Goal: Information Seeking & Learning: Learn about a topic

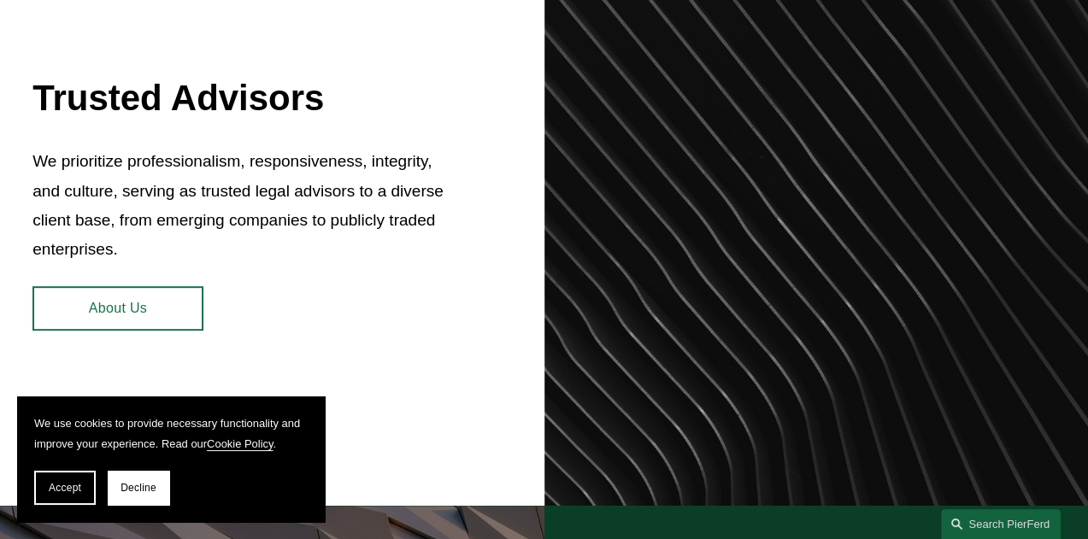
scroll to position [658, 0]
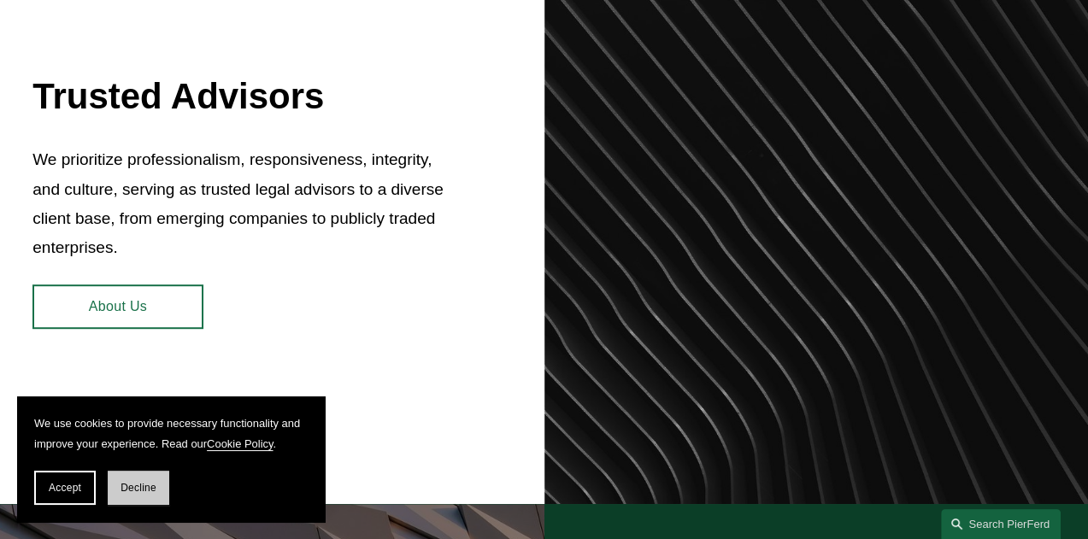
click at [154, 490] on span "Decline" at bounding box center [138, 488] width 36 height 12
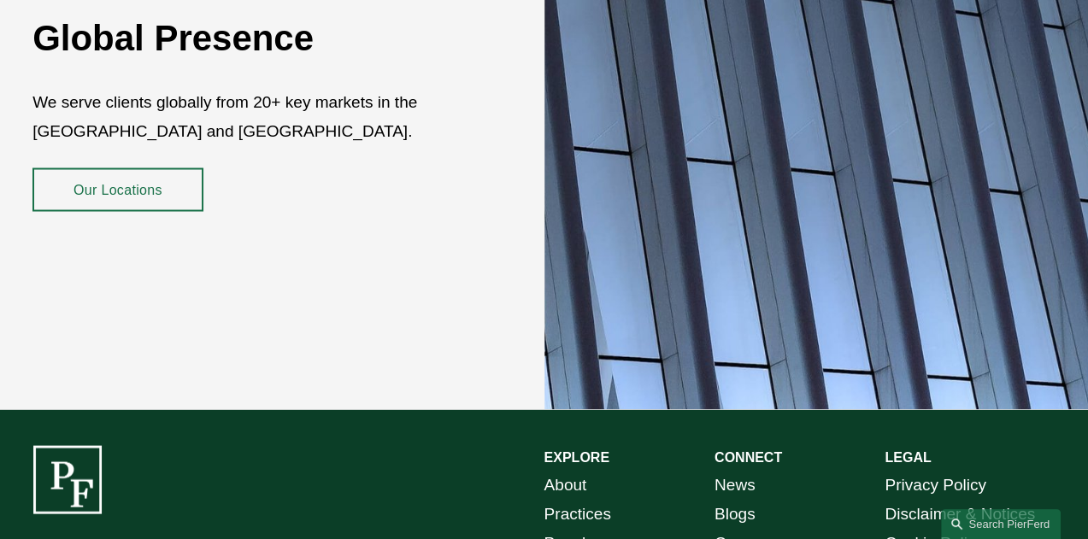
scroll to position [2939, 0]
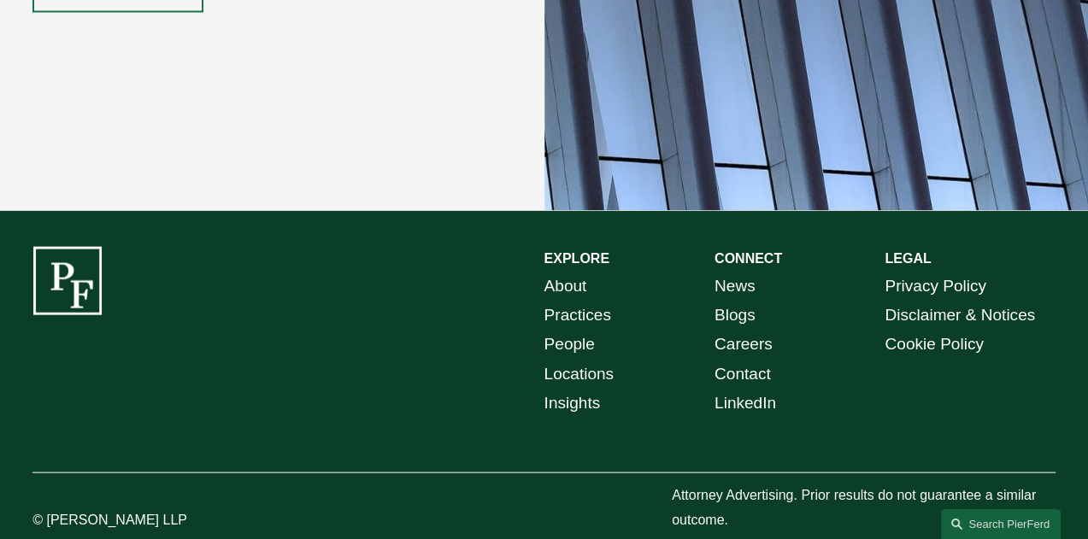
click at [590, 311] on link "Practices" at bounding box center [577, 315] width 67 height 29
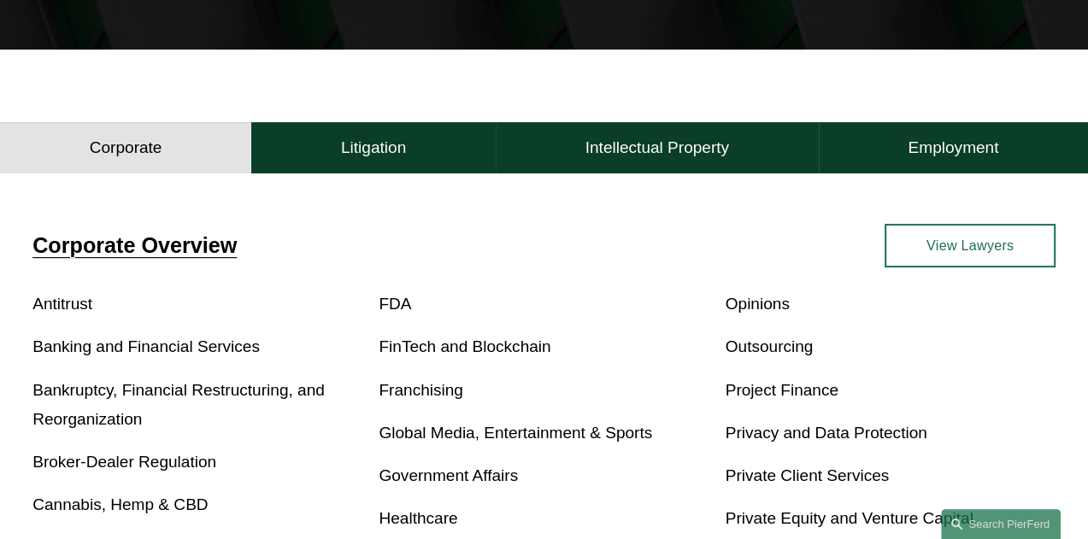
scroll to position [311, 0]
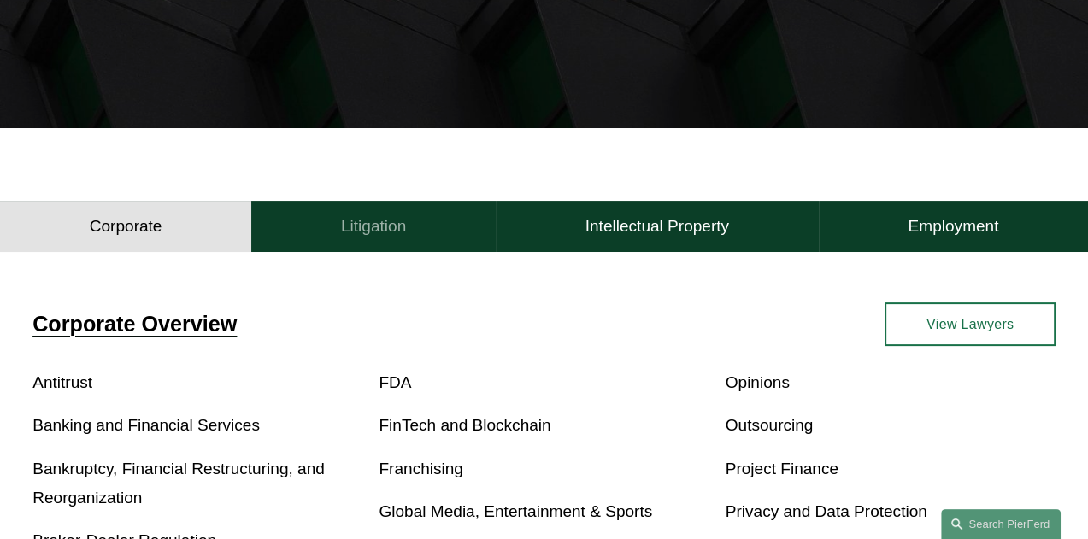
click at [381, 235] on h4 "Litigation" at bounding box center [373, 226] width 65 height 21
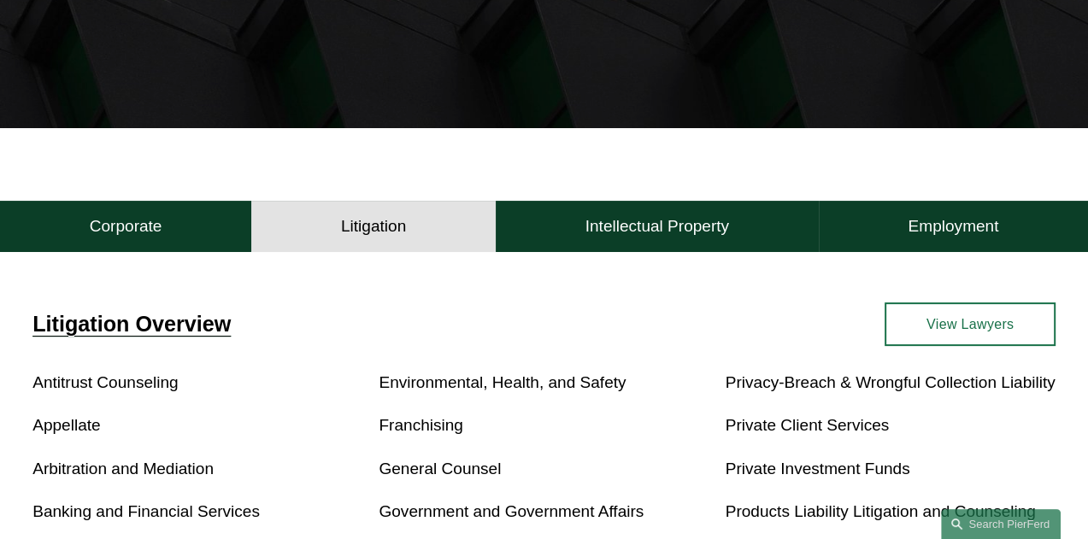
scroll to position [0, 0]
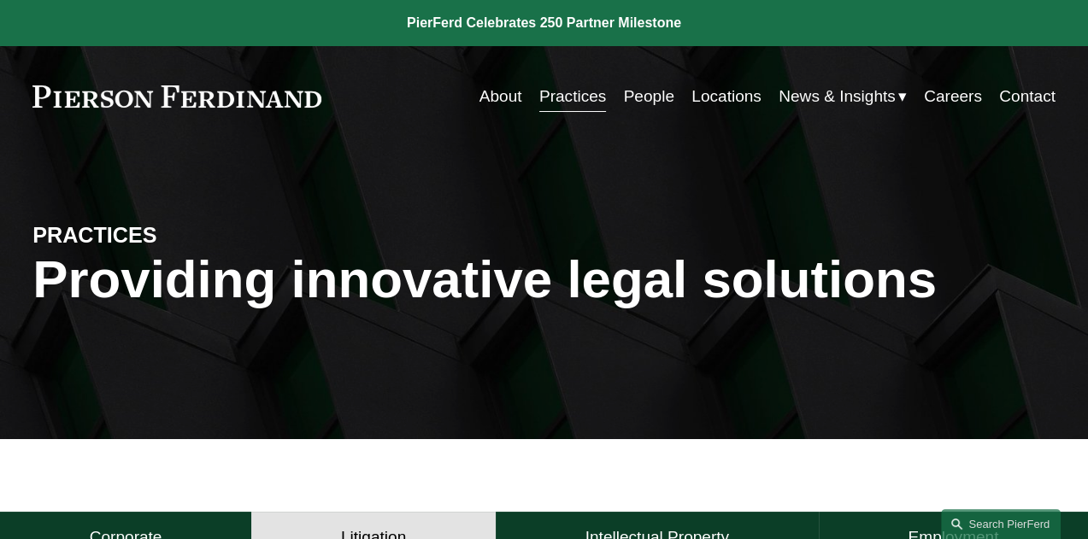
click at [644, 100] on link "People" at bounding box center [649, 96] width 50 height 32
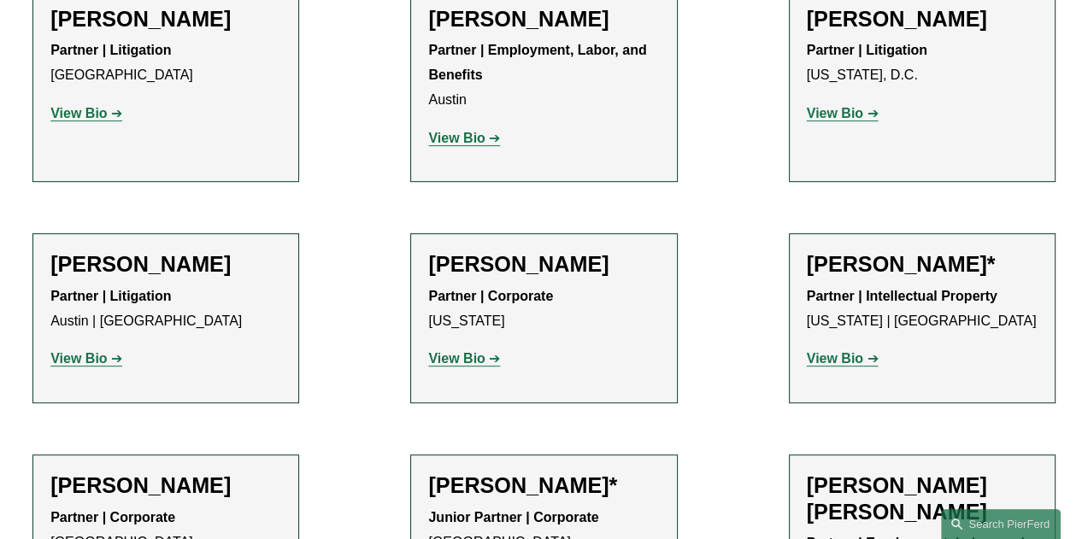
scroll to position [396, 0]
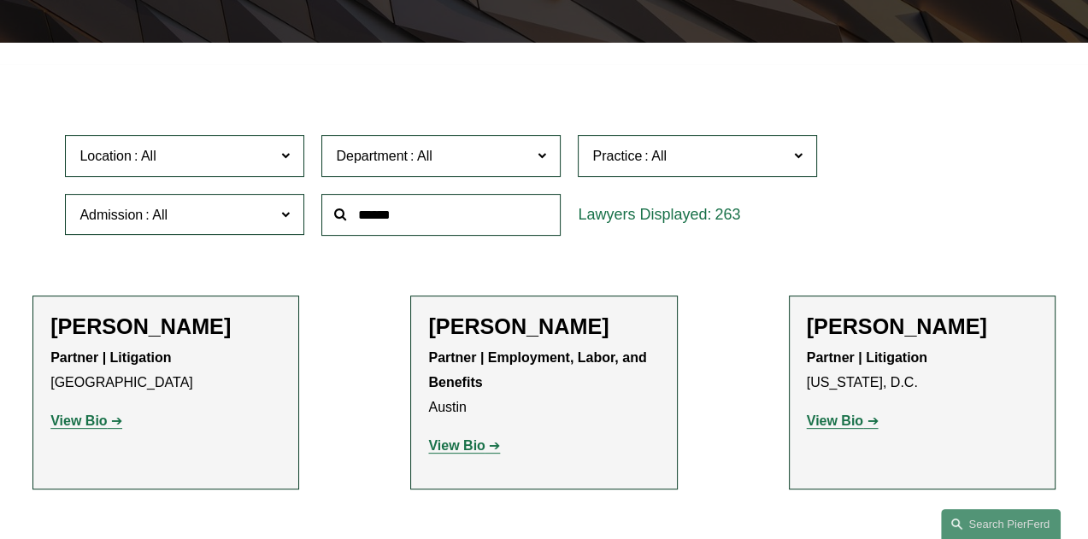
click at [287, 161] on span at bounding box center [285, 155] width 9 height 22
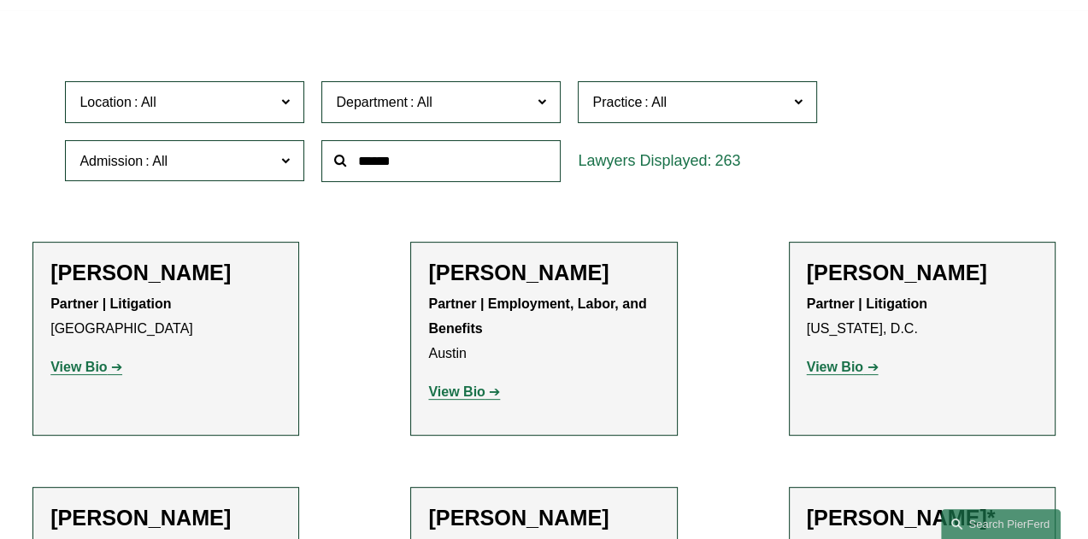
scroll to position [451, 0]
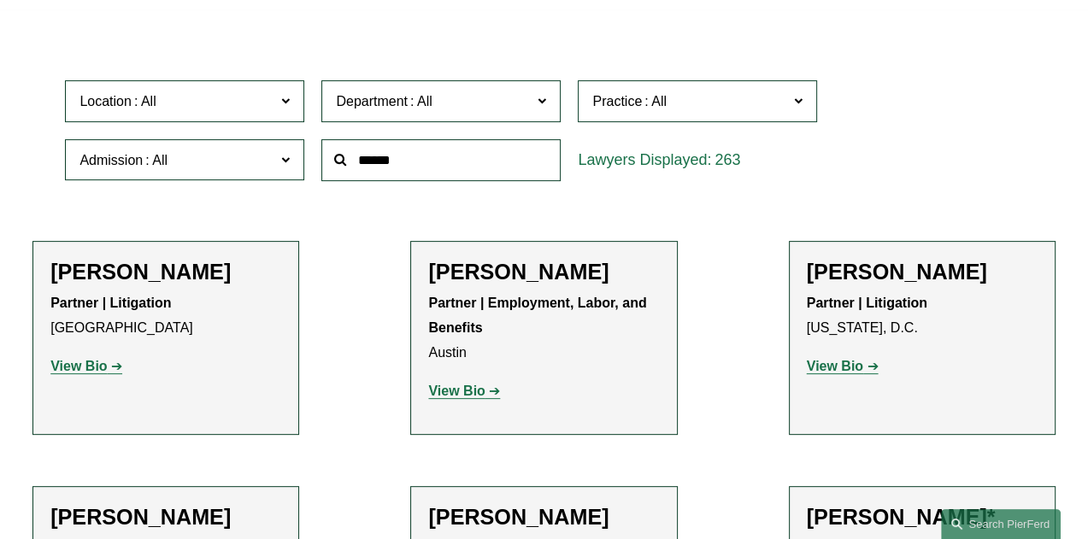
click at [0, 0] on link "Washington, D.C." at bounding box center [0, 0] width 0 height 0
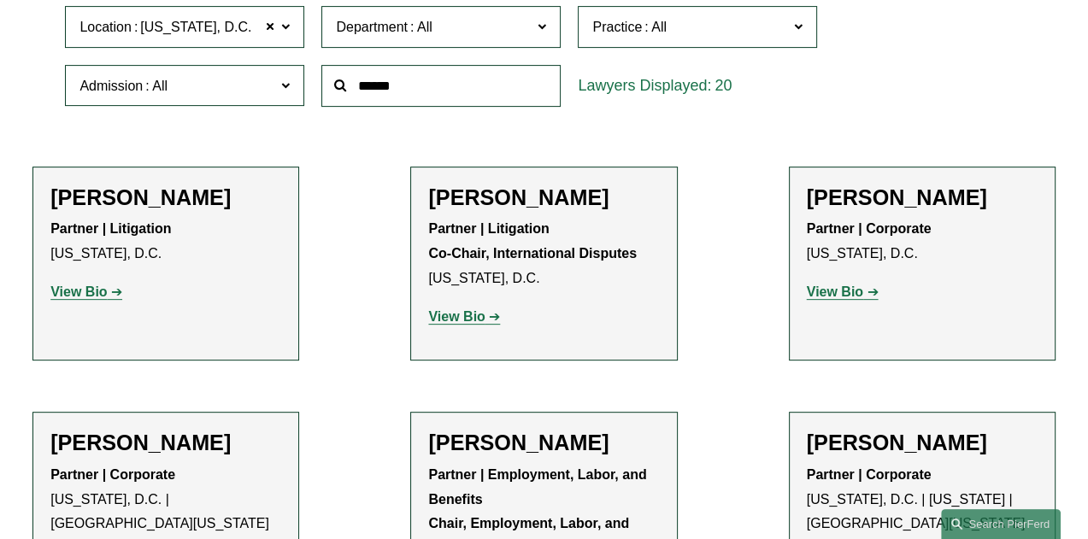
scroll to position [528, 0]
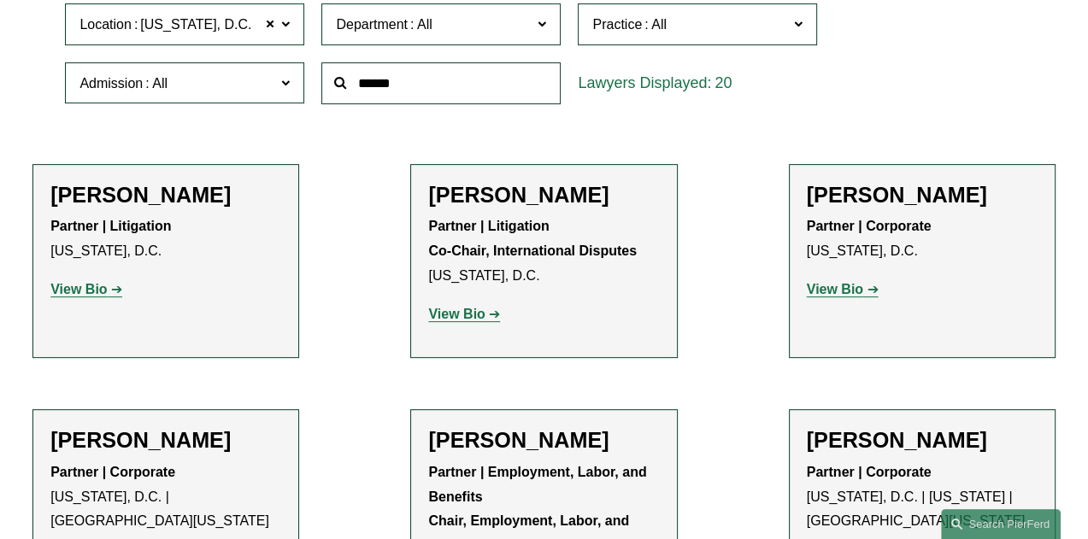
click at [74, 293] on strong "View Bio" at bounding box center [78, 289] width 56 height 15
click at [479, 320] on strong "View Bio" at bounding box center [456, 314] width 56 height 15
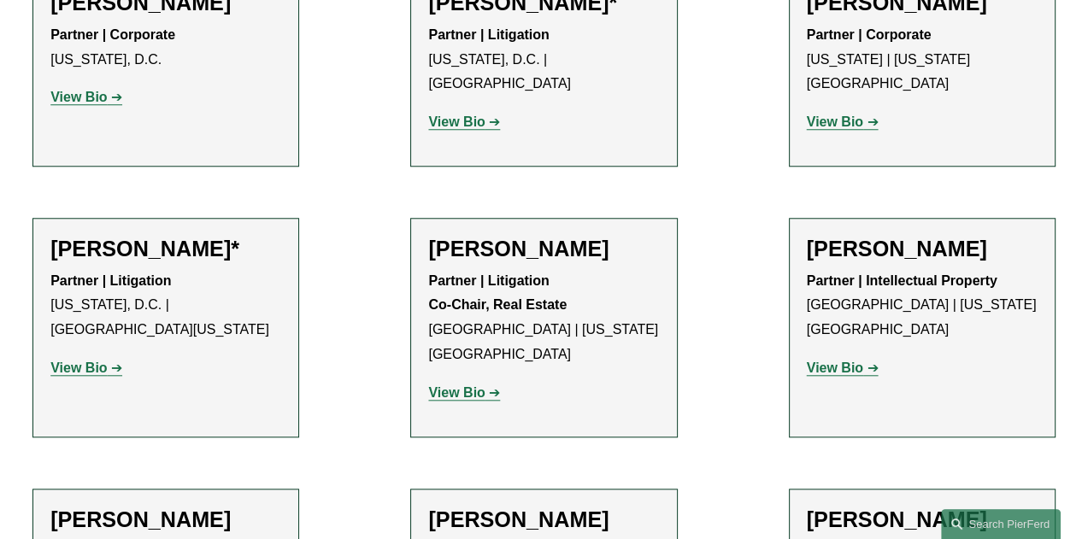
scroll to position [1302, 0]
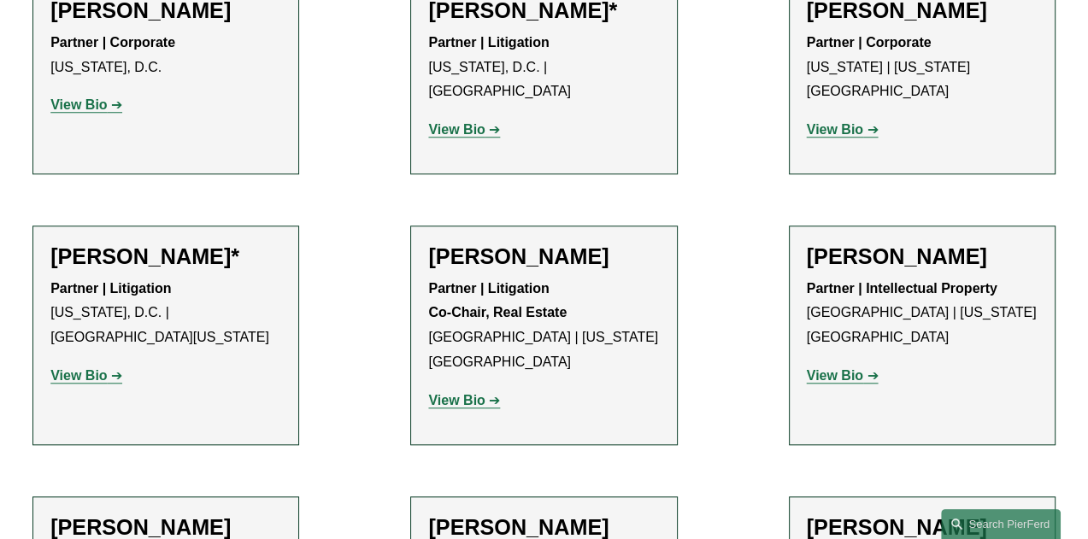
click at [89, 368] on strong "View Bio" at bounding box center [78, 375] width 56 height 15
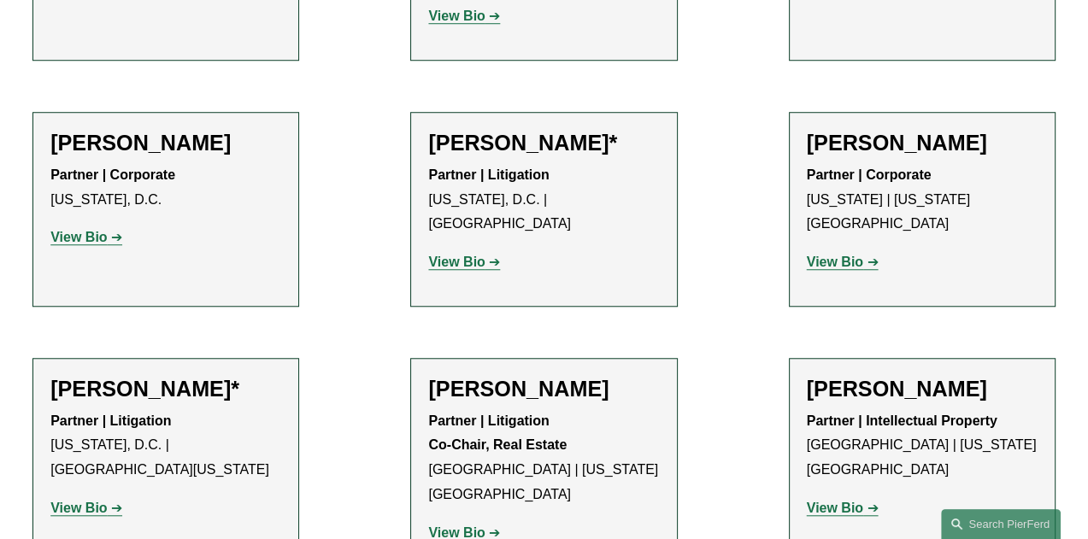
scroll to position [939, 0]
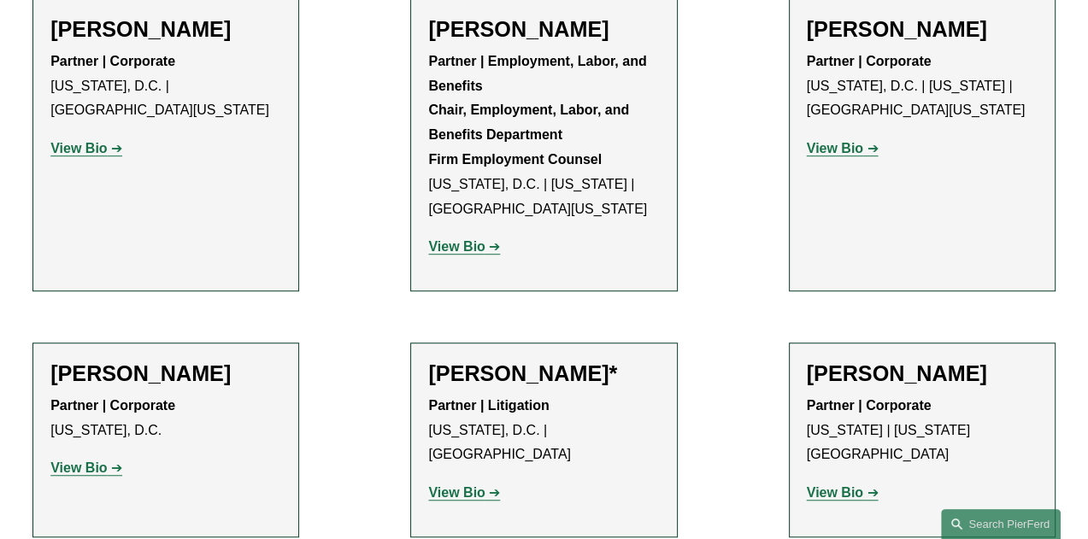
click at [468, 251] on strong "View Bio" at bounding box center [456, 246] width 56 height 15
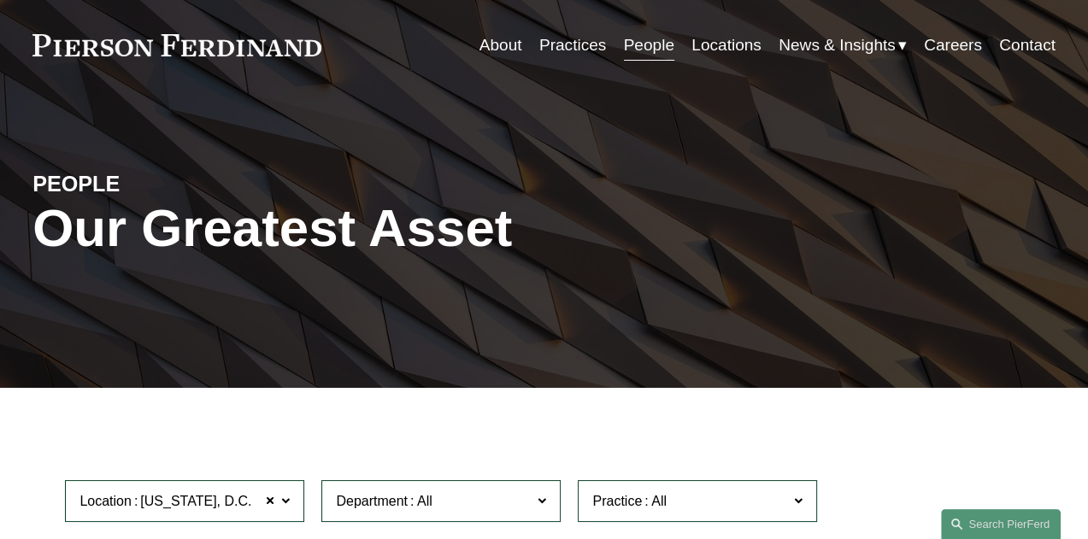
scroll to position [0, 0]
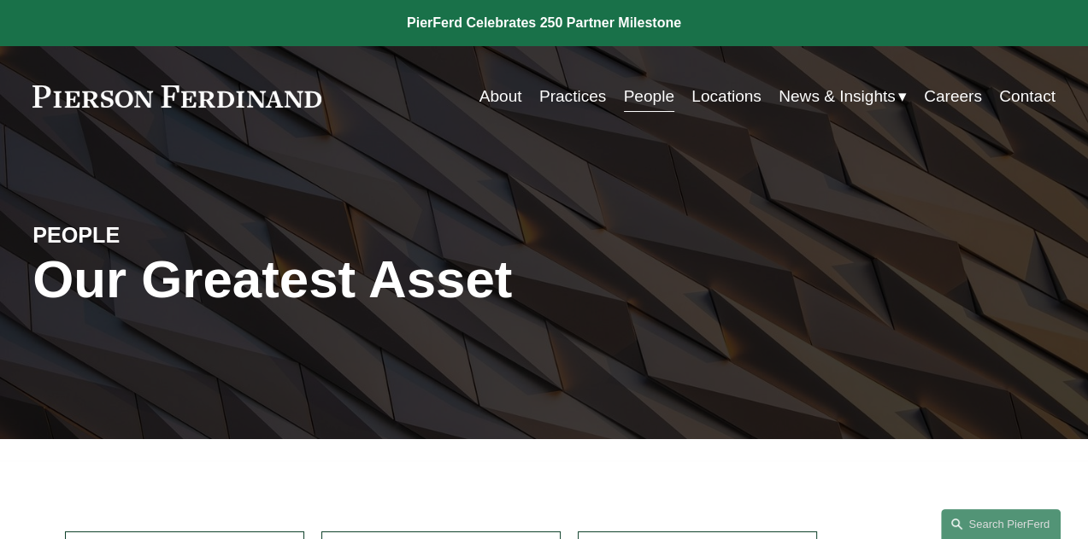
click at [937, 96] on link "Careers" at bounding box center [952, 96] width 58 height 32
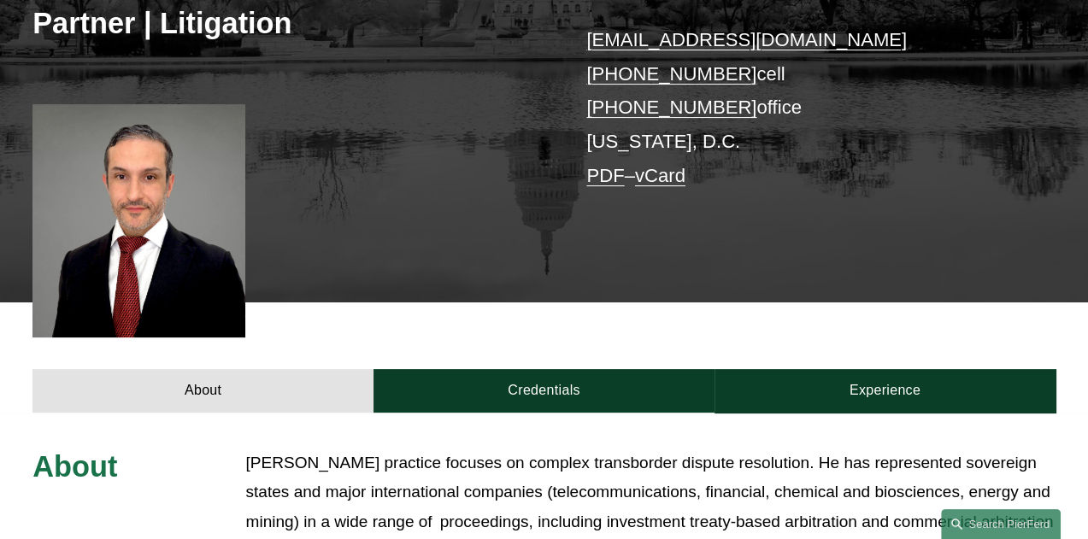
scroll to position [536, 0]
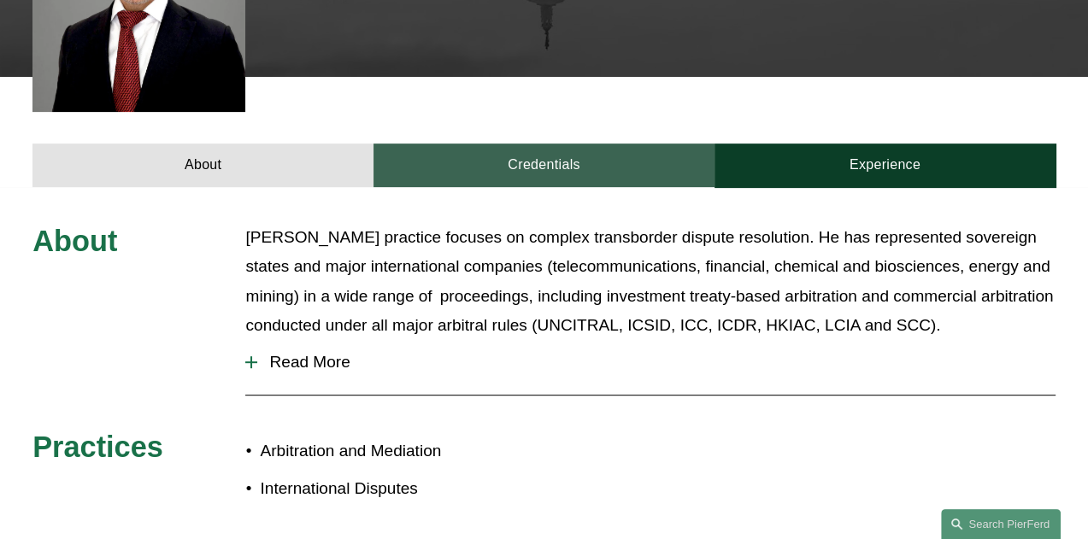
click at [523, 167] on link "Credentials" at bounding box center [543, 166] width 341 height 44
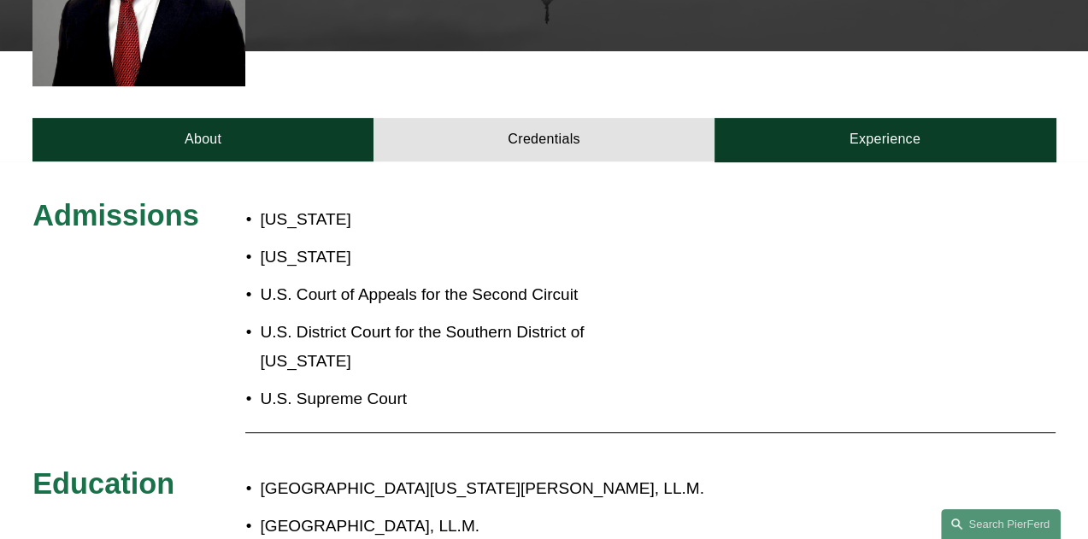
scroll to position [560, 0]
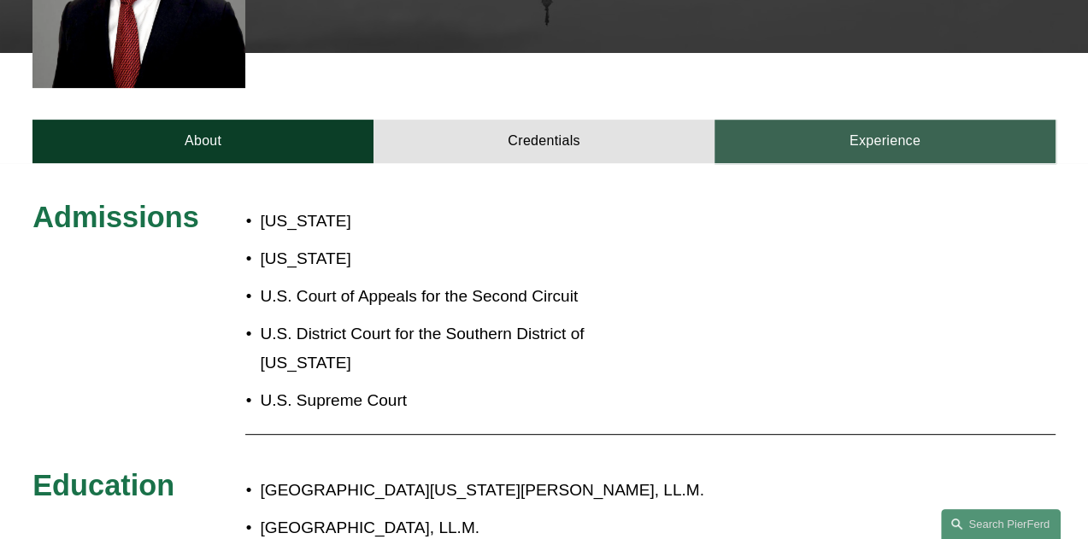
click at [894, 148] on link "Experience" at bounding box center [884, 142] width 341 height 44
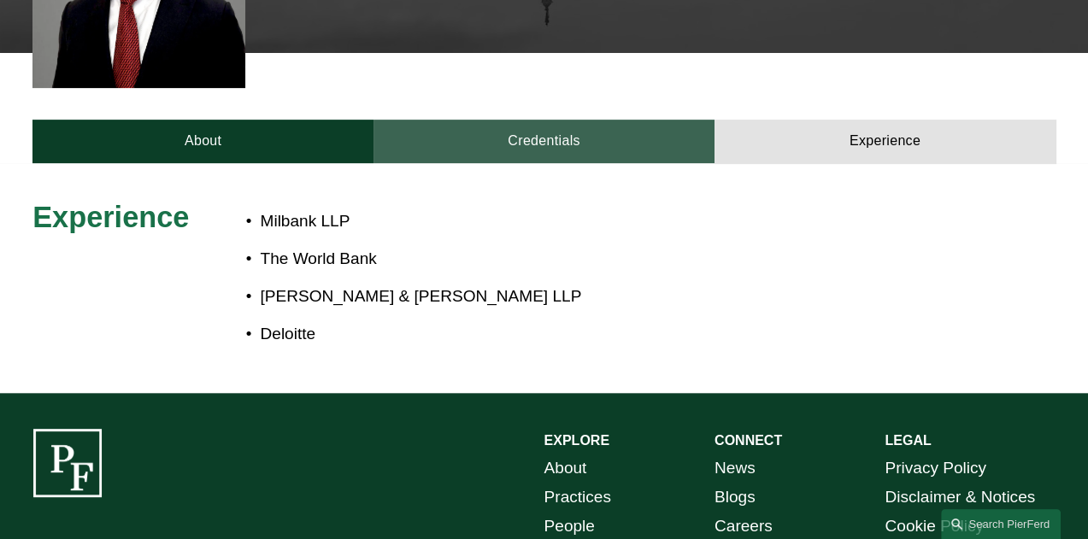
click at [554, 142] on link "Credentials" at bounding box center [543, 142] width 341 height 44
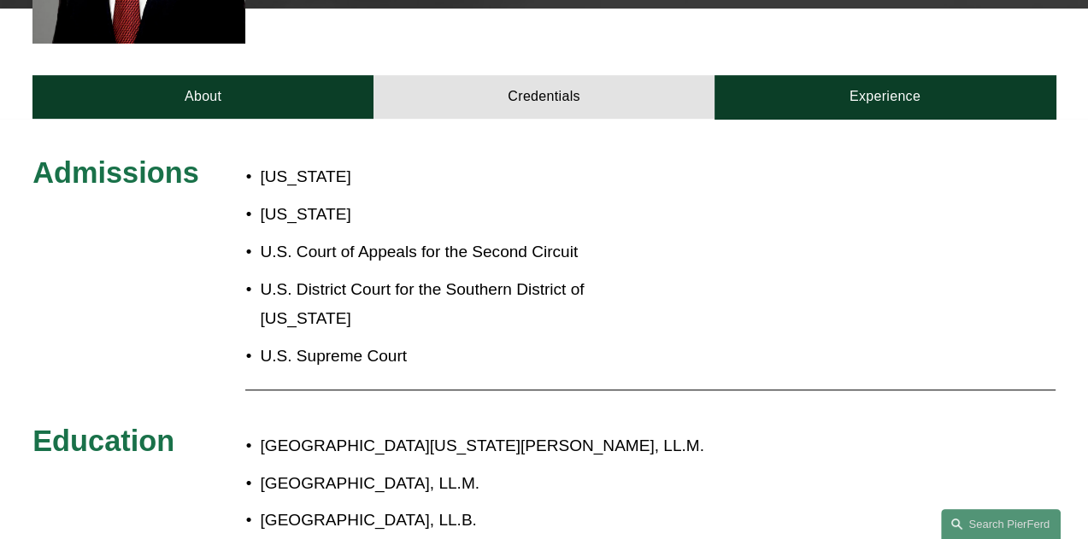
scroll to position [605, 0]
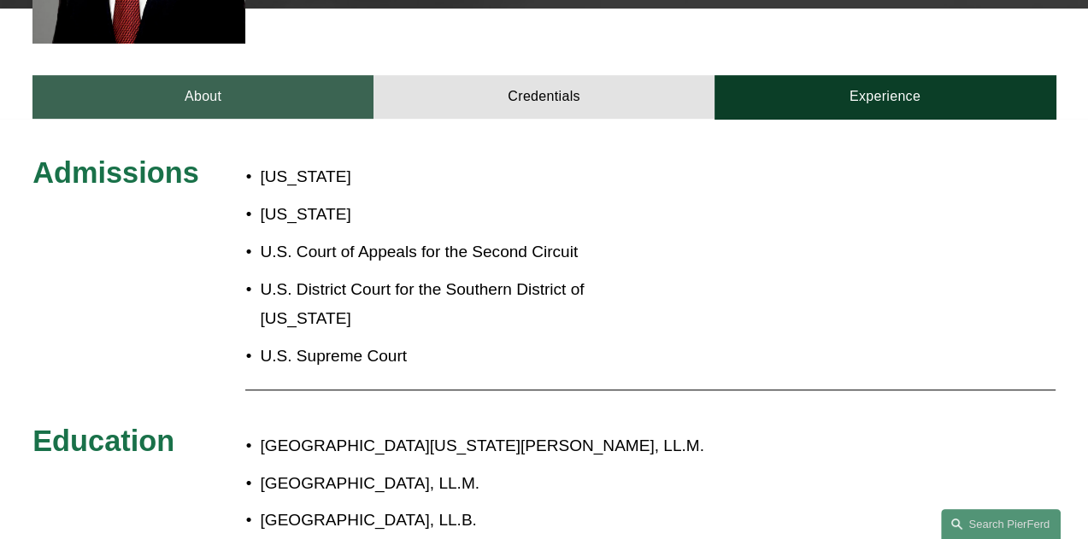
click at [191, 98] on link "About" at bounding box center [202, 97] width 341 height 44
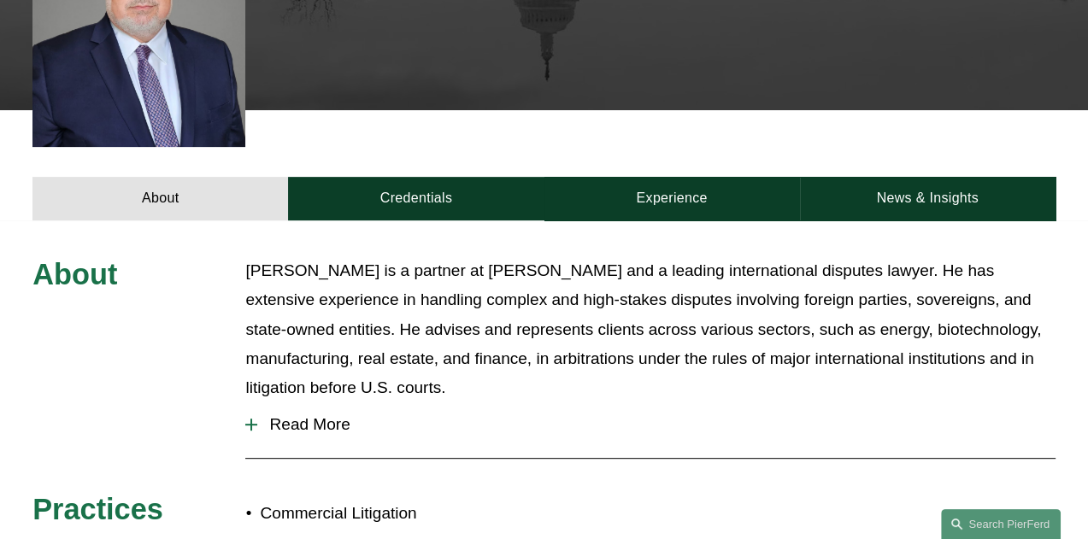
scroll to position [545, 0]
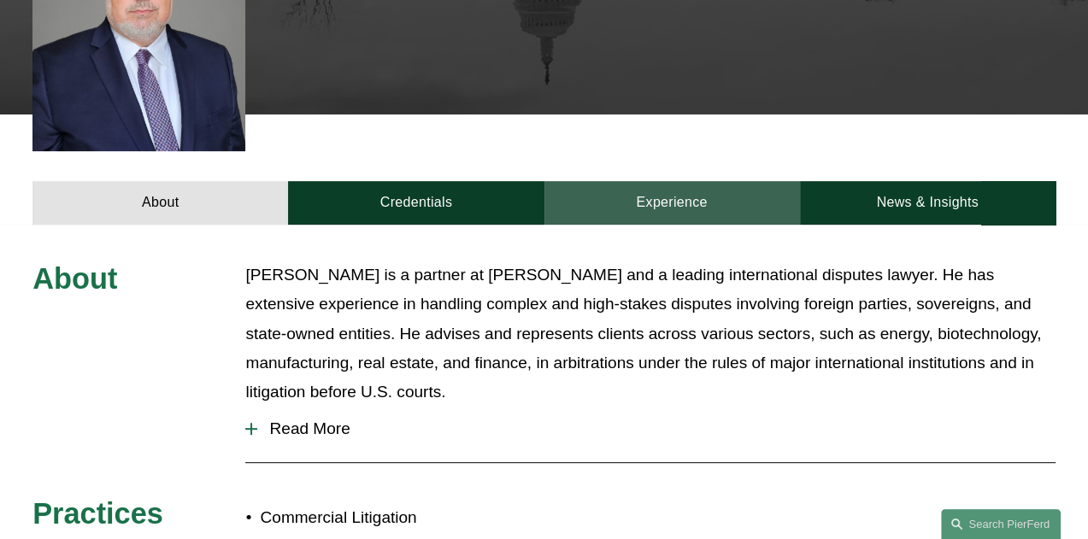
click at [632, 181] on link "Experience" at bounding box center [671, 203] width 255 height 44
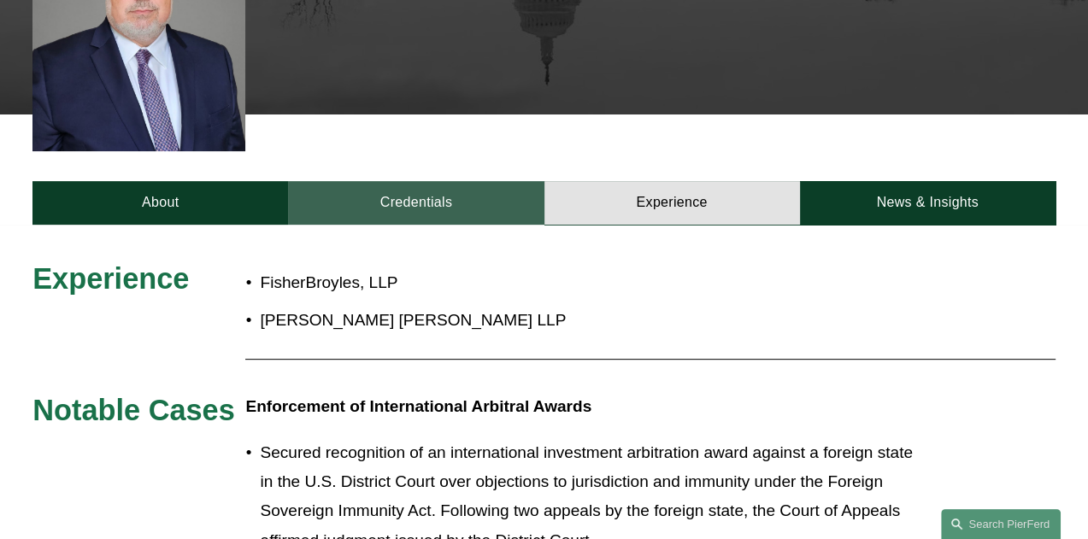
click at [391, 181] on link "Credentials" at bounding box center [415, 203] width 255 height 44
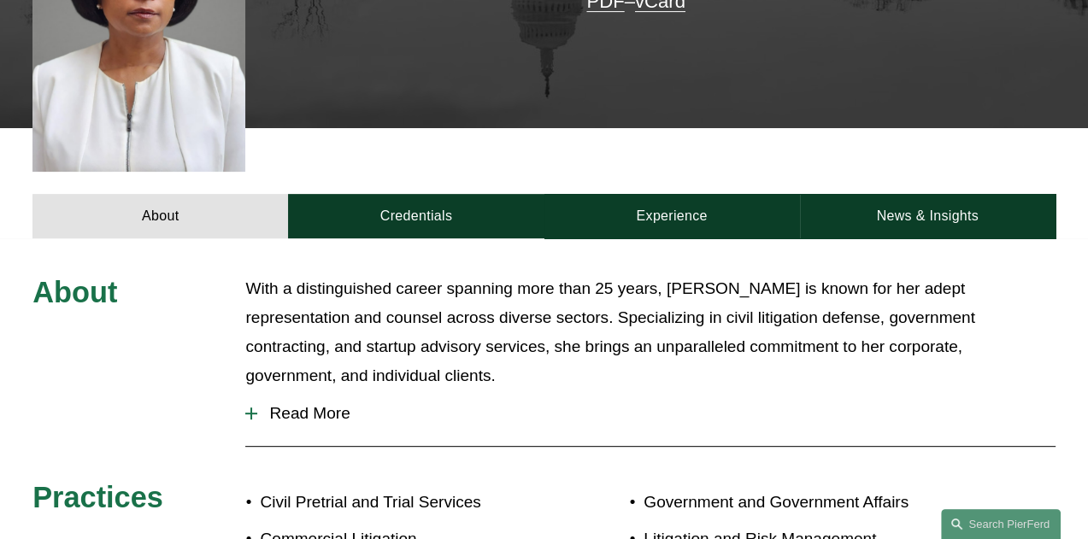
scroll to position [498, 0]
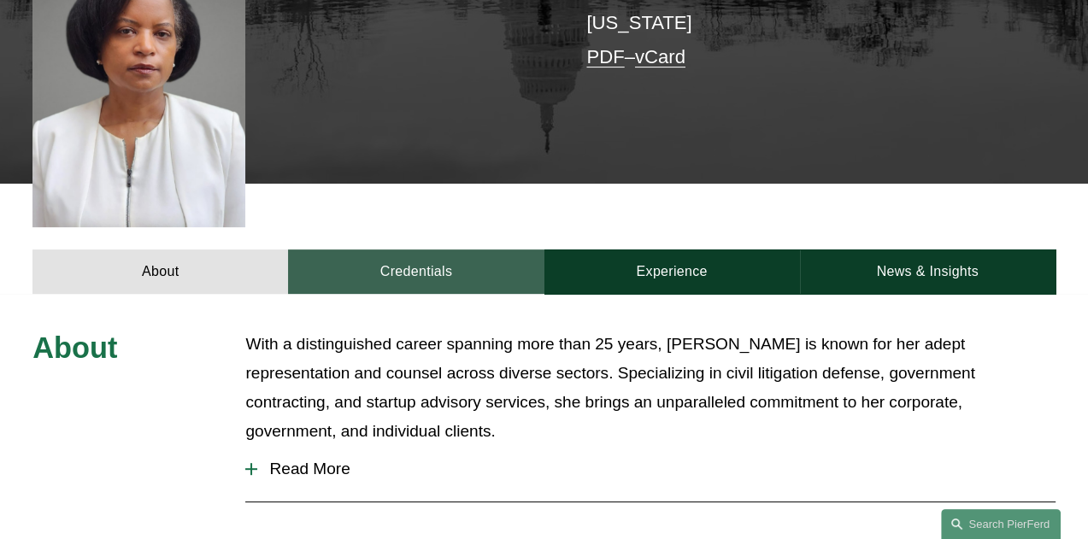
click at [405, 249] on link "Credentials" at bounding box center [415, 271] width 255 height 44
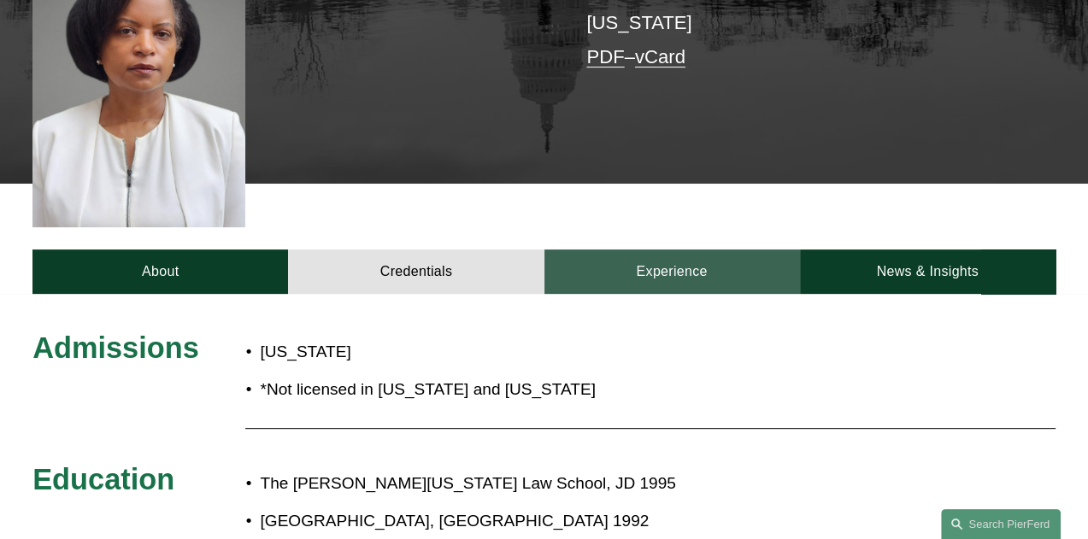
click at [676, 249] on link "Experience" at bounding box center [671, 271] width 255 height 44
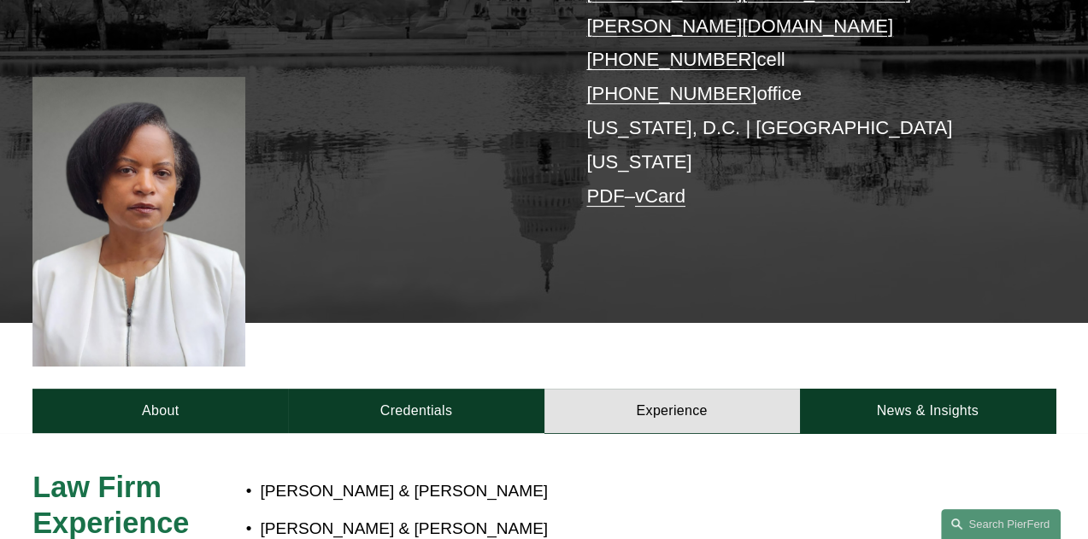
scroll to position [358, 0]
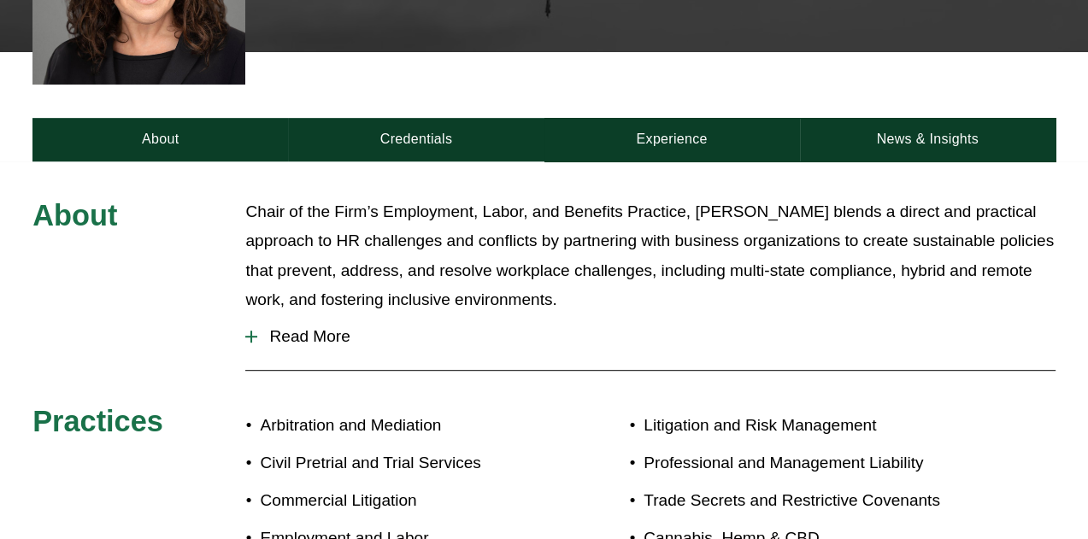
scroll to position [735, 0]
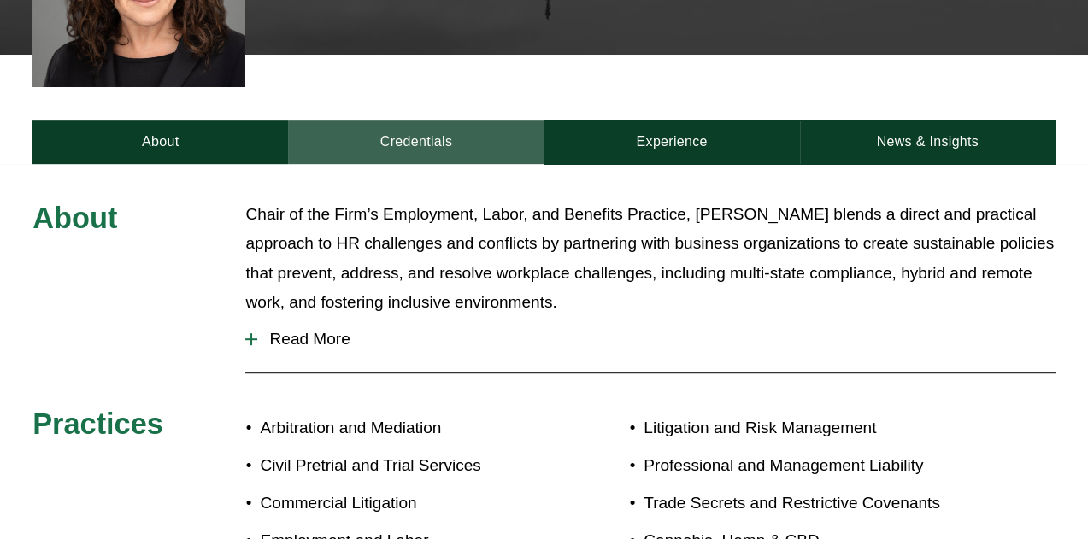
click at [413, 120] on link "Credentials" at bounding box center [415, 142] width 255 height 44
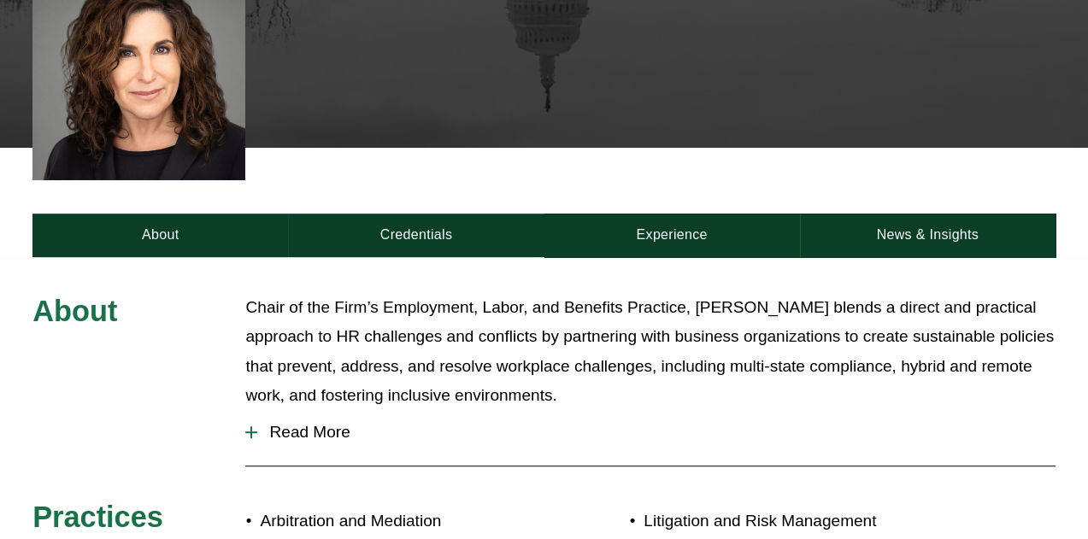
scroll to position [641, 0]
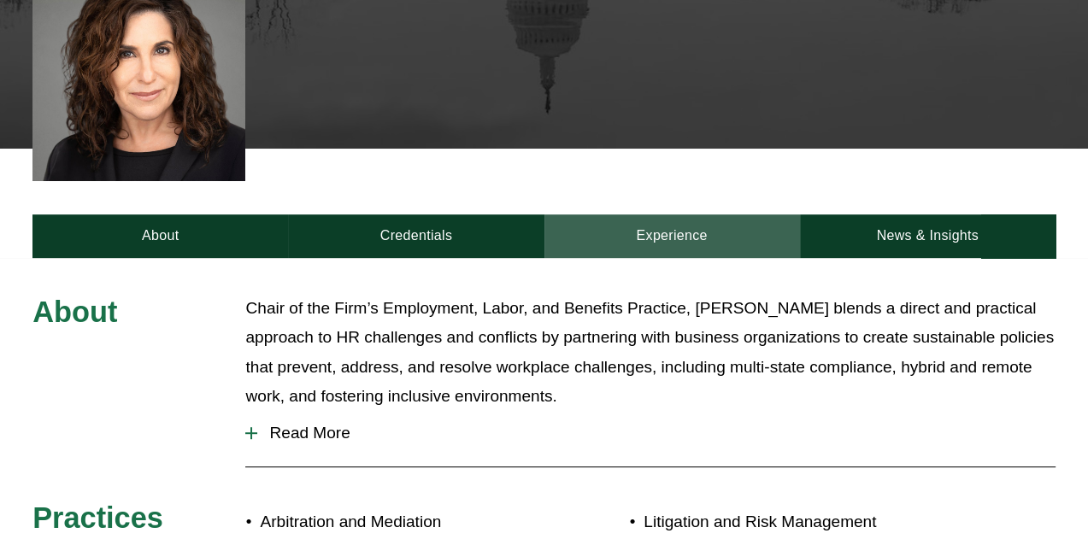
click at [670, 214] on link "Experience" at bounding box center [671, 236] width 255 height 44
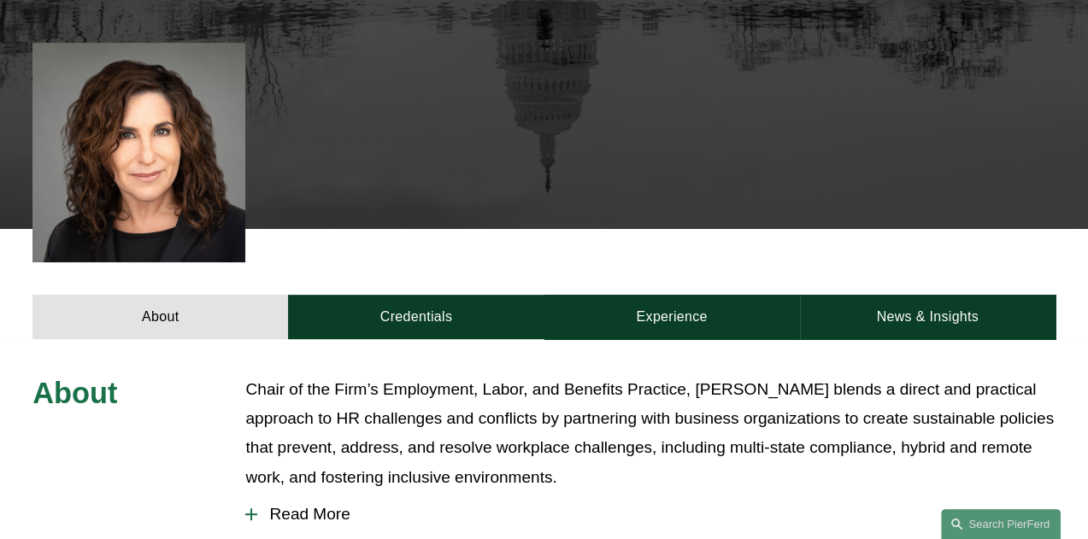
scroll to position [583, 0]
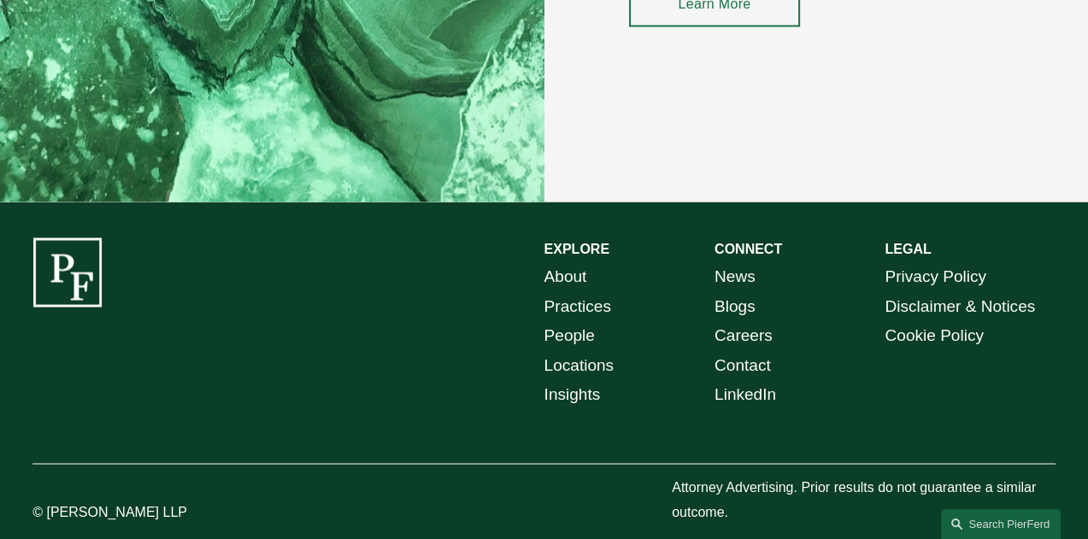
scroll to position [2365, 0]
click at [574, 380] on link "Locations" at bounding box center [579, 365] width 70 height 29
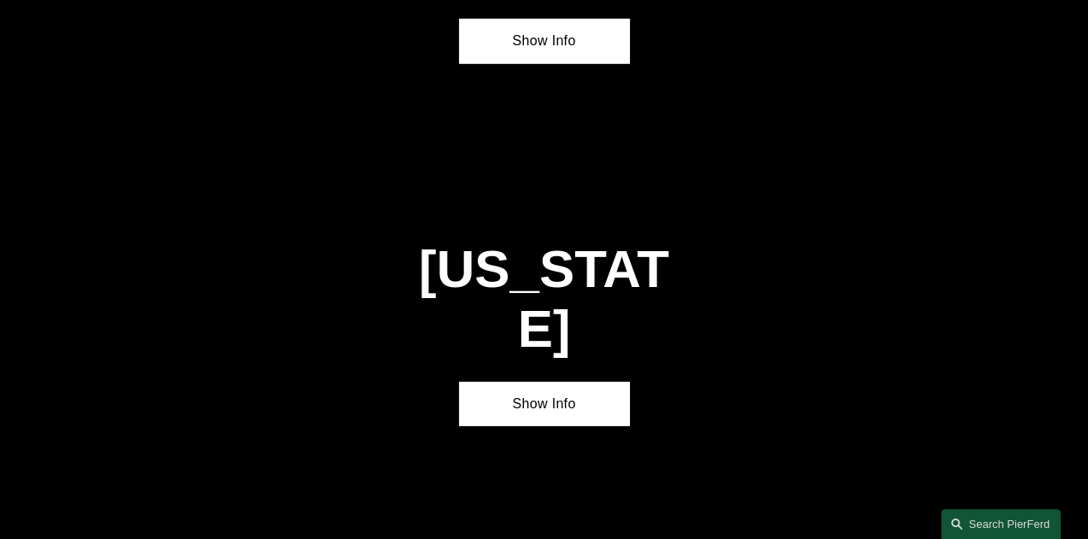
scroll to position [4333, 0]
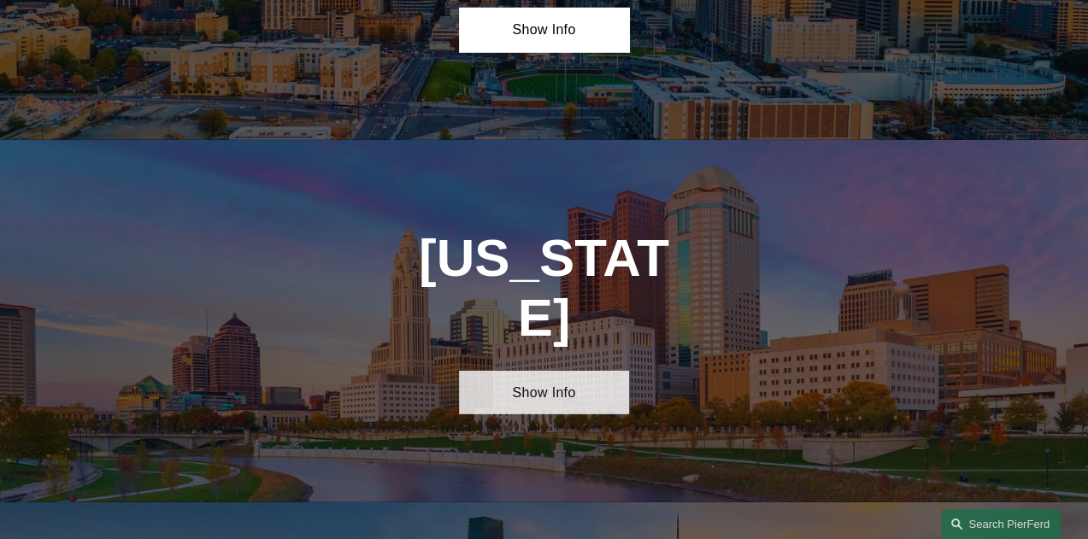
click at [550, 371] on link "Show Info" at bounding box center [544, 393] width 170 height 44
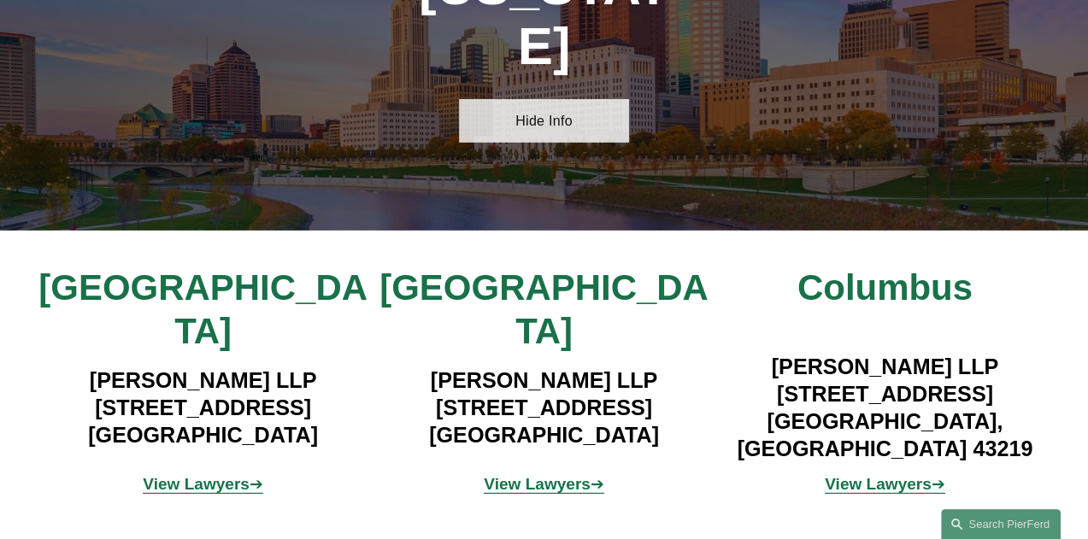
scroll to position [4605, 0]
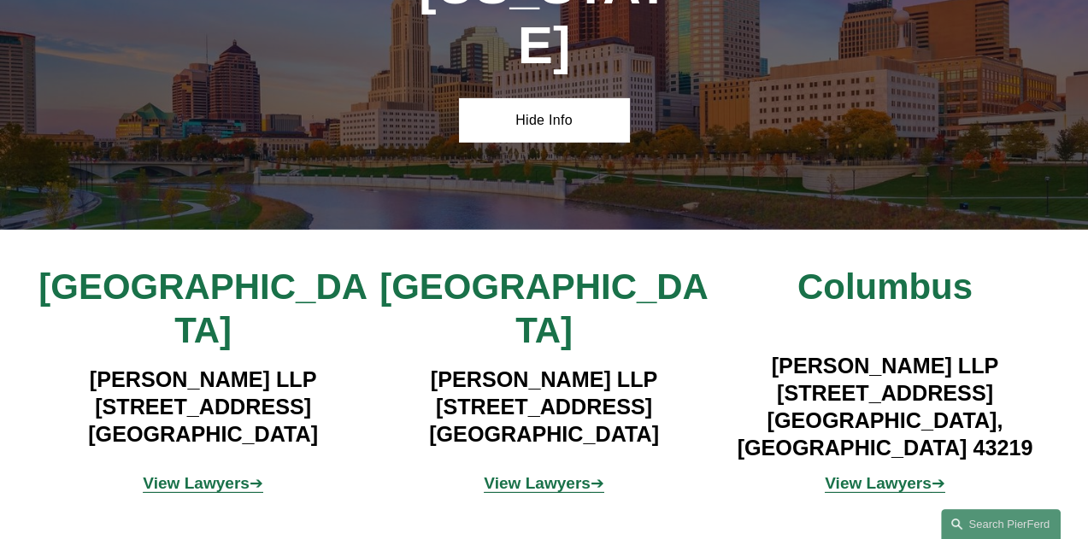
click at [898, 474] on strong "View Lawyers" at bounding box center [877, 483] width 107 height 18
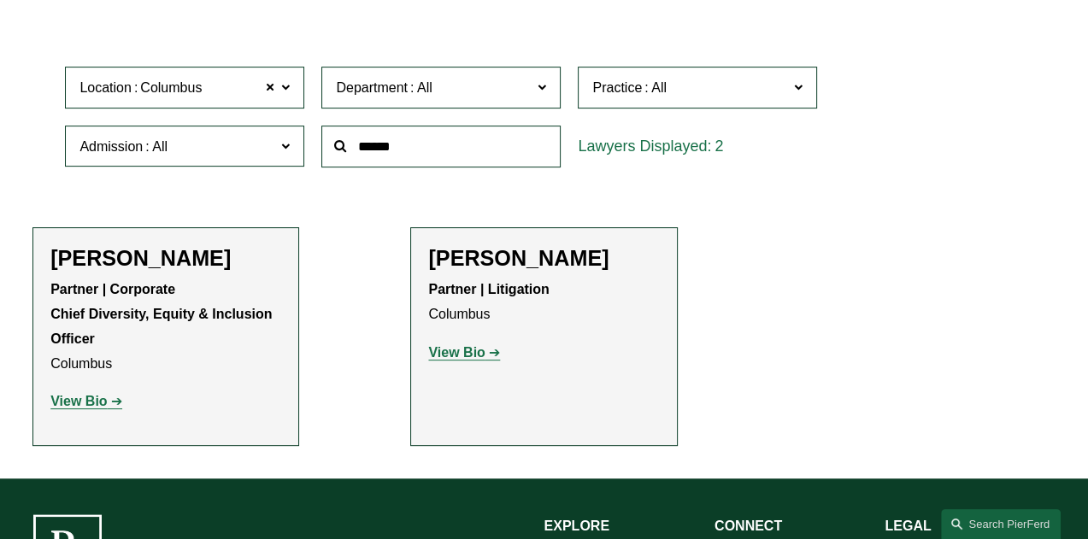
scroll to position [478, 0]
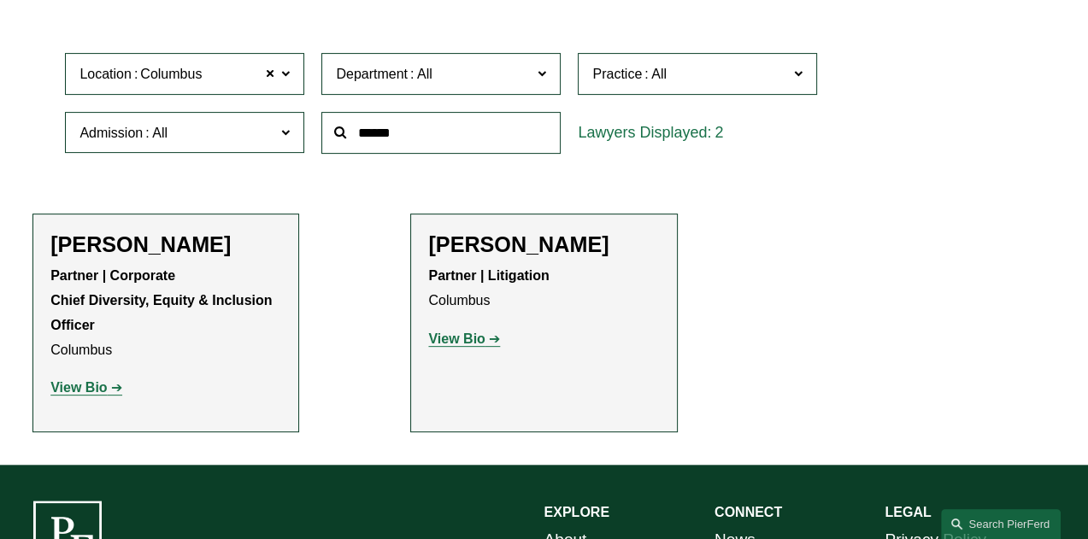
click at [82, 395] on strong "View Bio" at bounding box center [78, 387] width 56 height 15
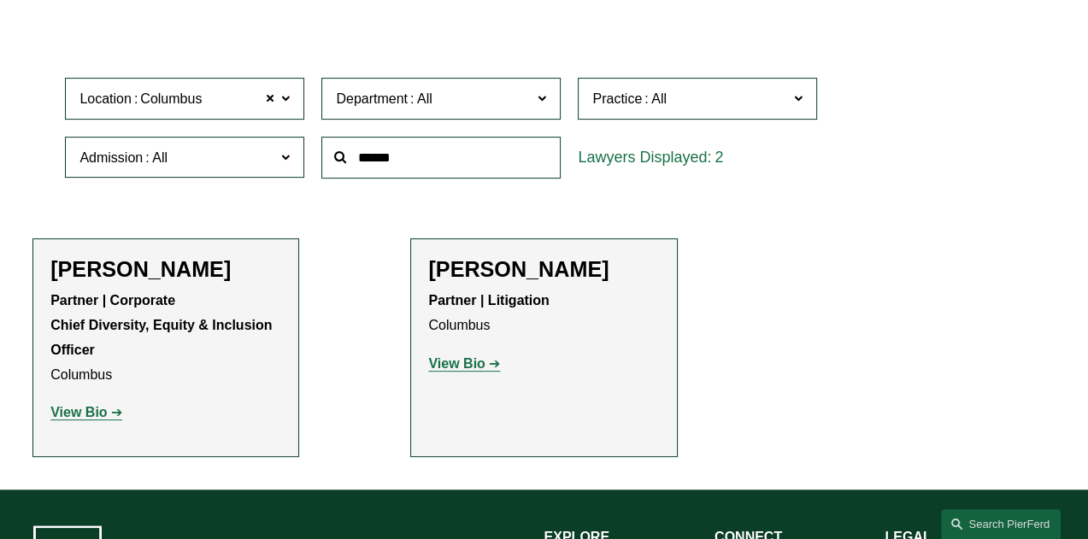
scroll to position [454, 0]
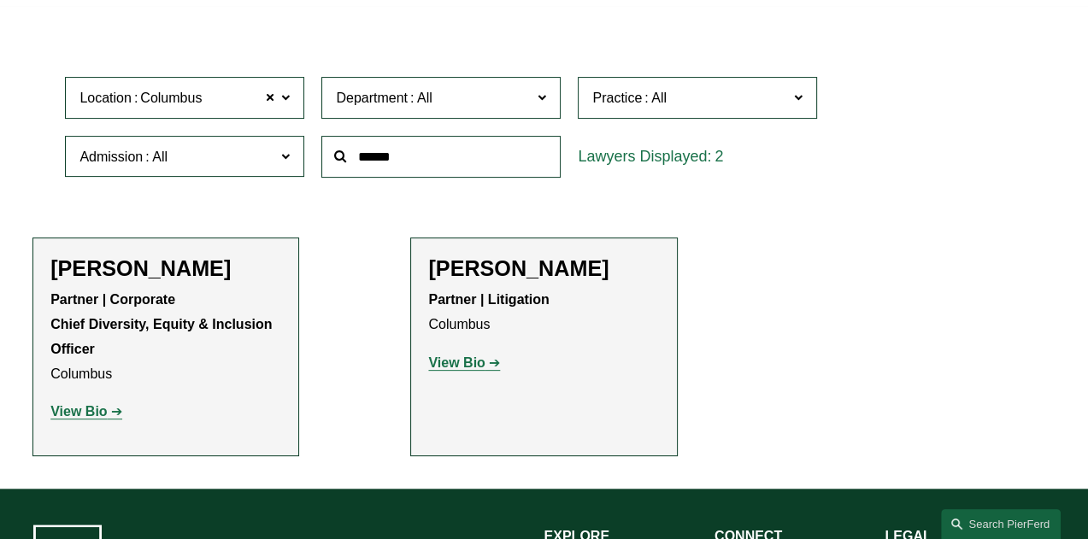
click at [290, 102] on span at bounding box center [285, 97] width 9 height 22
click at [0, 0] on link "[GEOGRAPHIC_DATA]" at bounding box center [0, 0] width 0 height 0
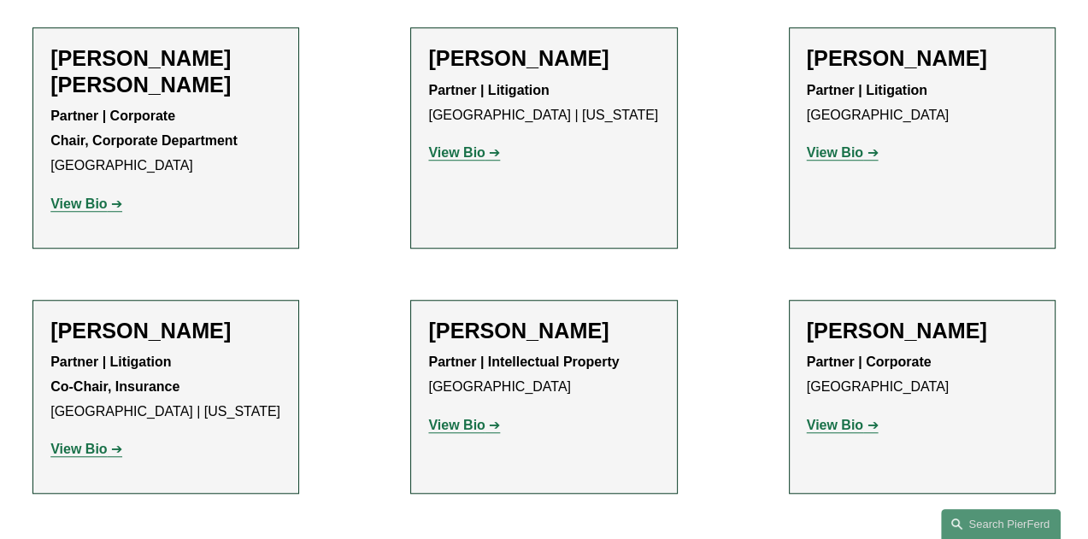
scroll to position [1130, 0]
click at [461, 419] on strong "View Bio" at bounding box center [456, 426] width 56 height 15
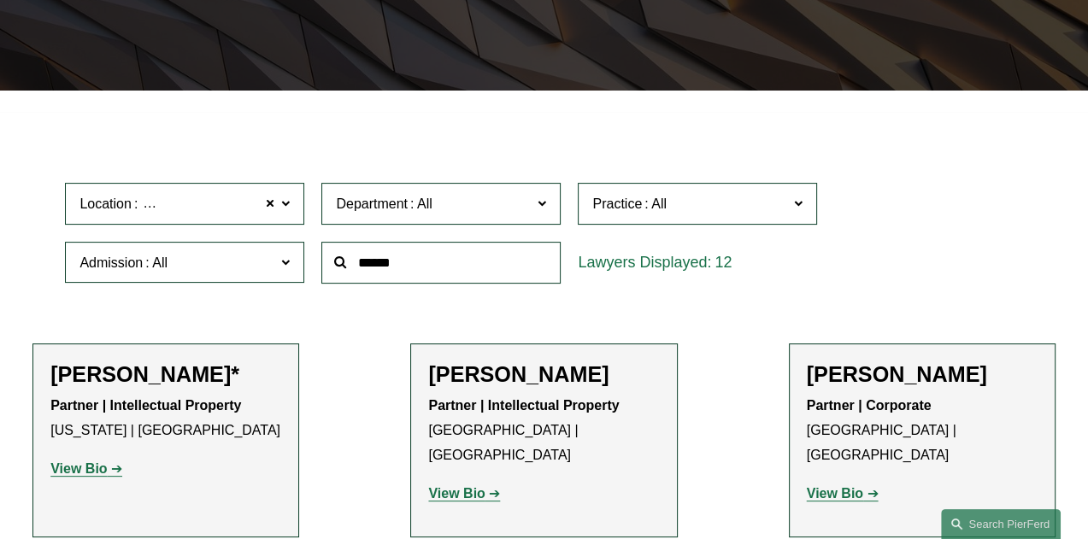
scroll to position [351, 0]
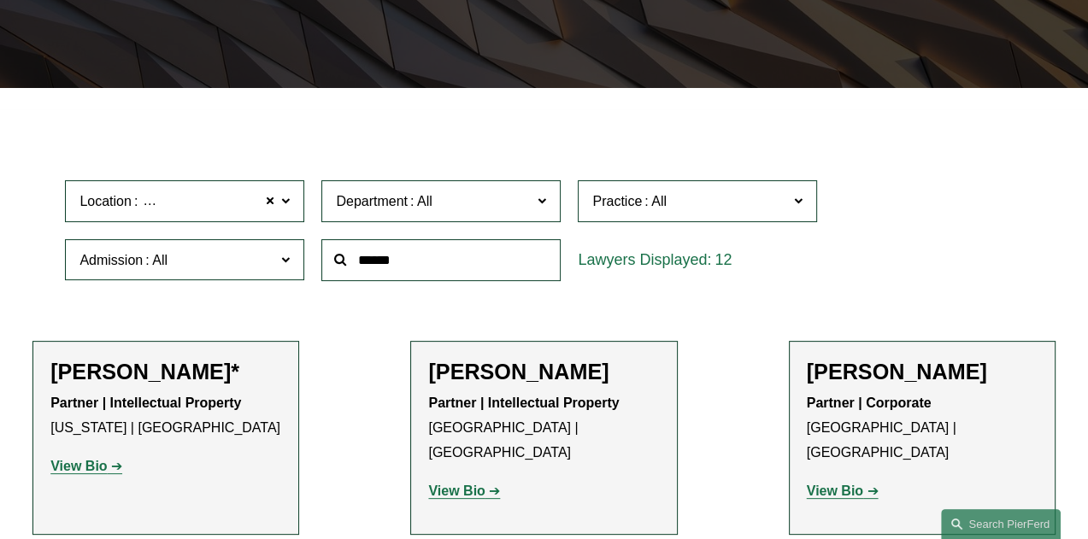
click at [290, 209] on span at bounding box center [285, 201] width 9 height 22
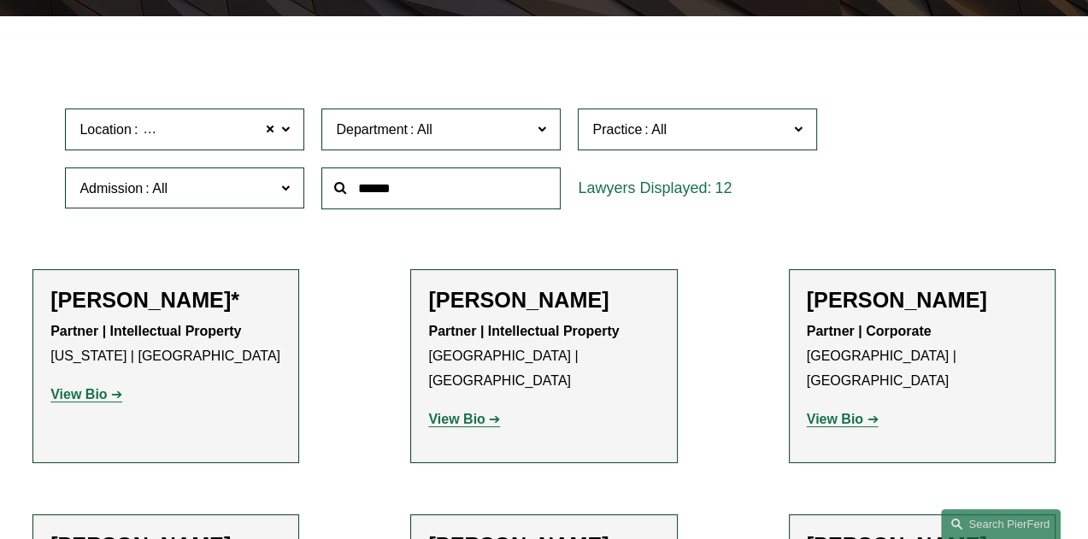
scroll to position [710, 0]
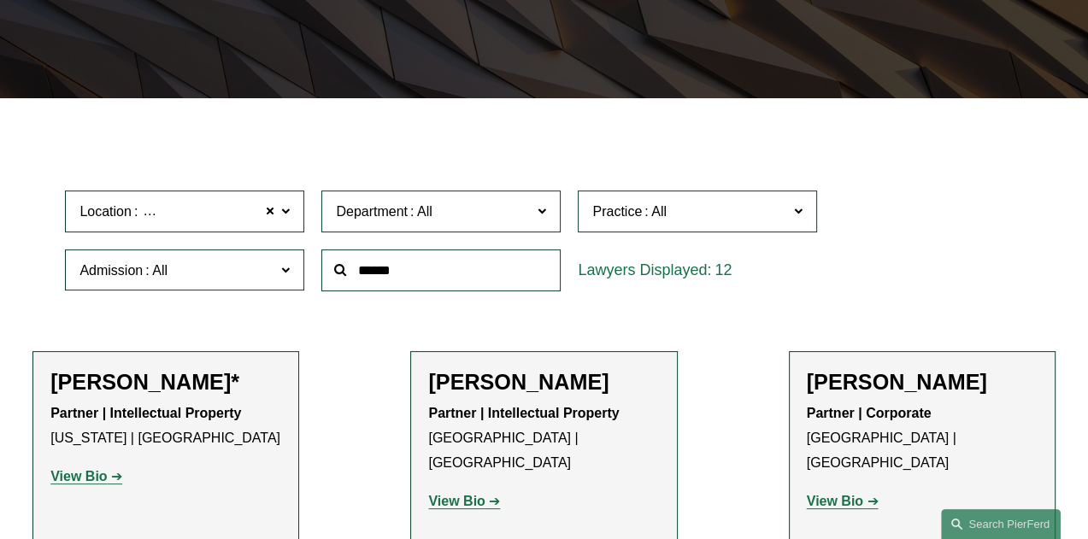
scroll to position [0, 0]
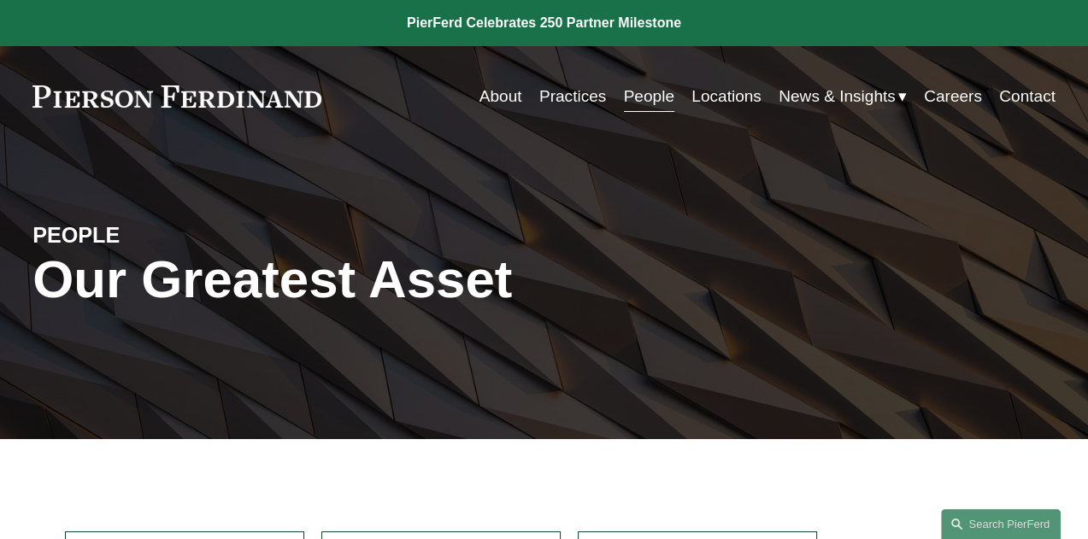
click at [959, 98] on link "Careers" at bounding box center [952, 96] width 58 height 32
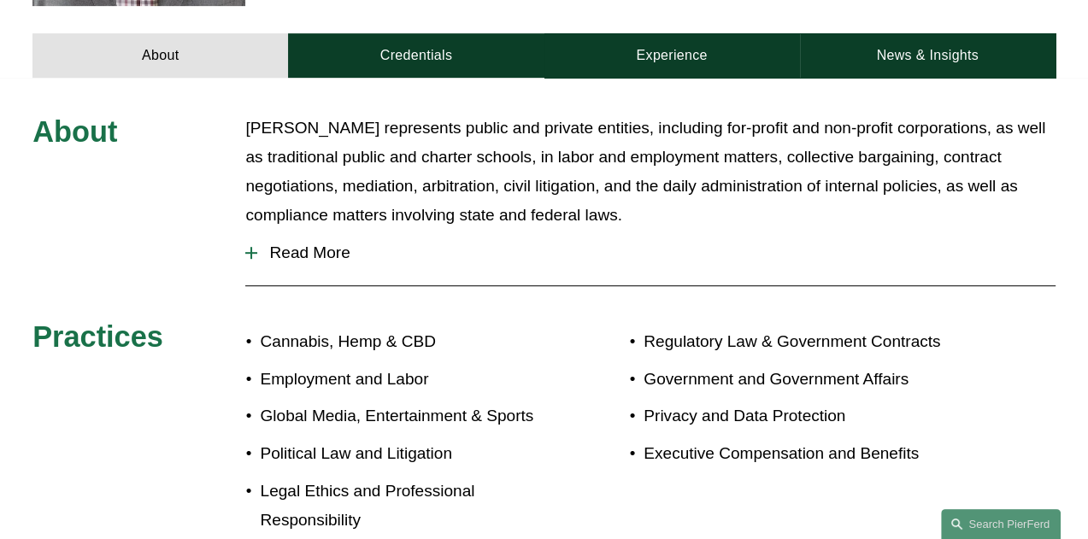
scroll to position [680, 0]
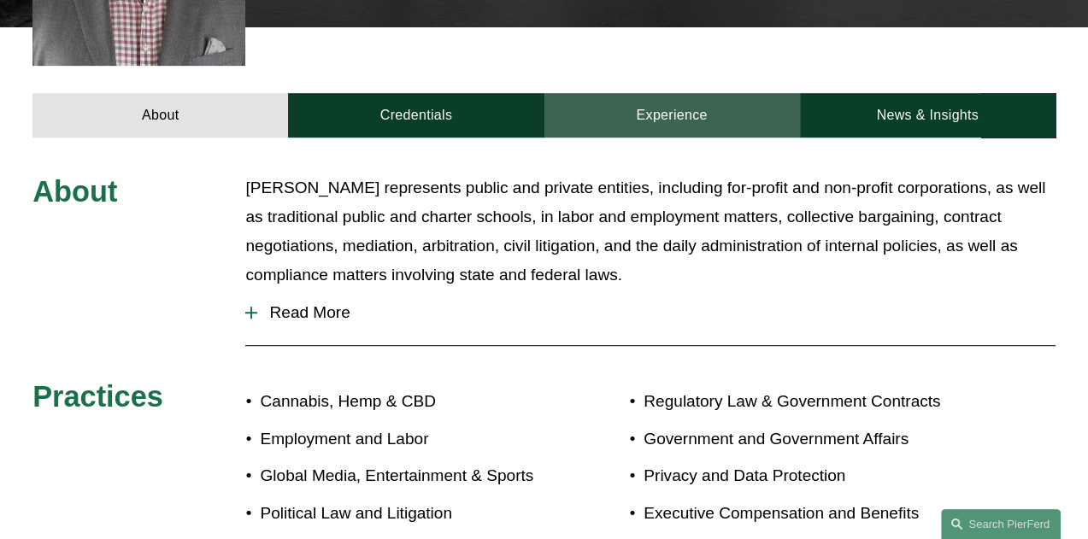
click at [666, 93] on link "Experience" at bounding box center [671, 115] width 255 height 44
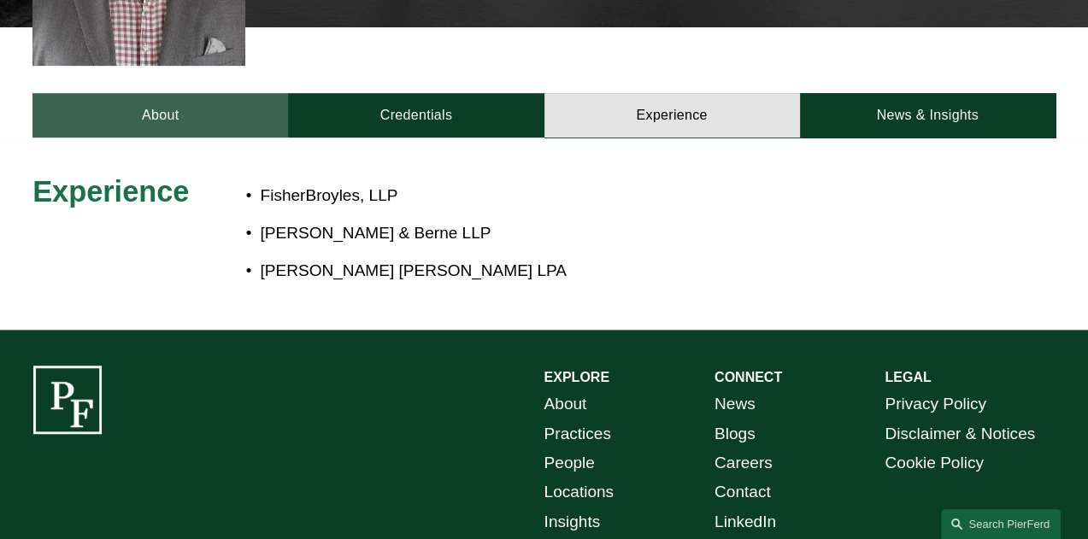
click at [165, 93] on link "About" at bounding box center [159, 115] width 255 height 44
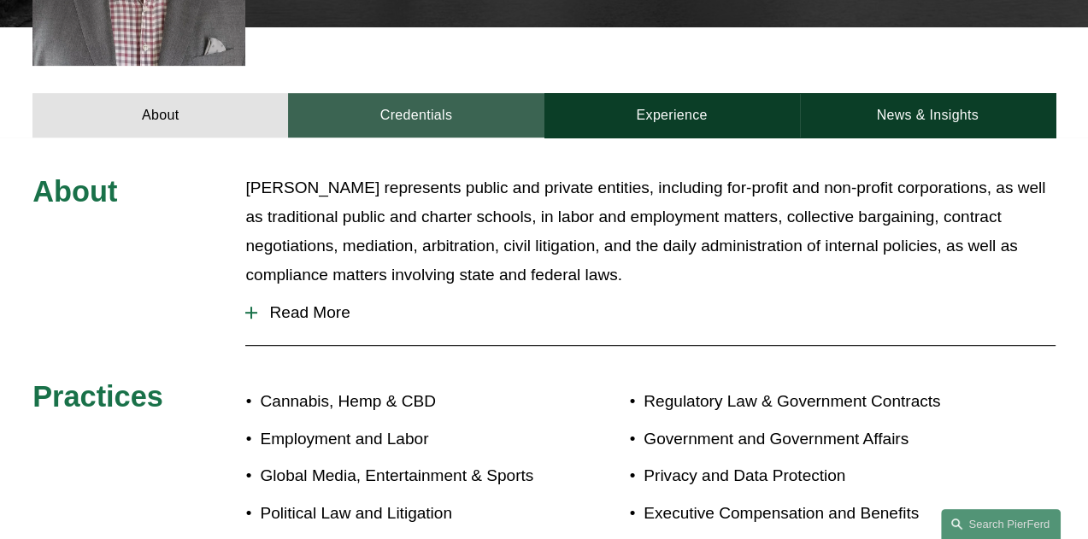
click at [433, 100] on link "Credentials" at bounding box center [415, 115] width 255 height 44
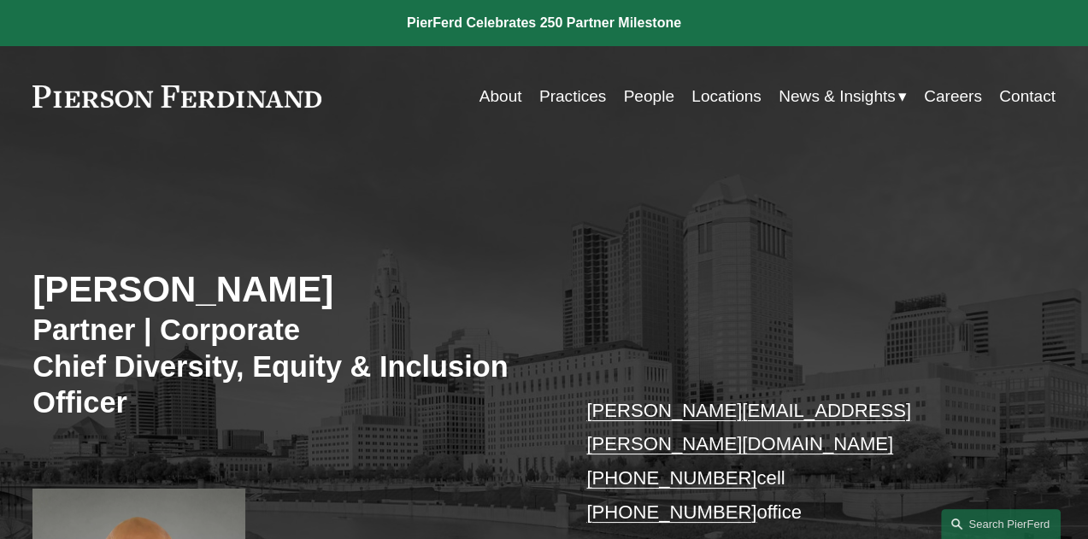
scroll to position [53, 0]
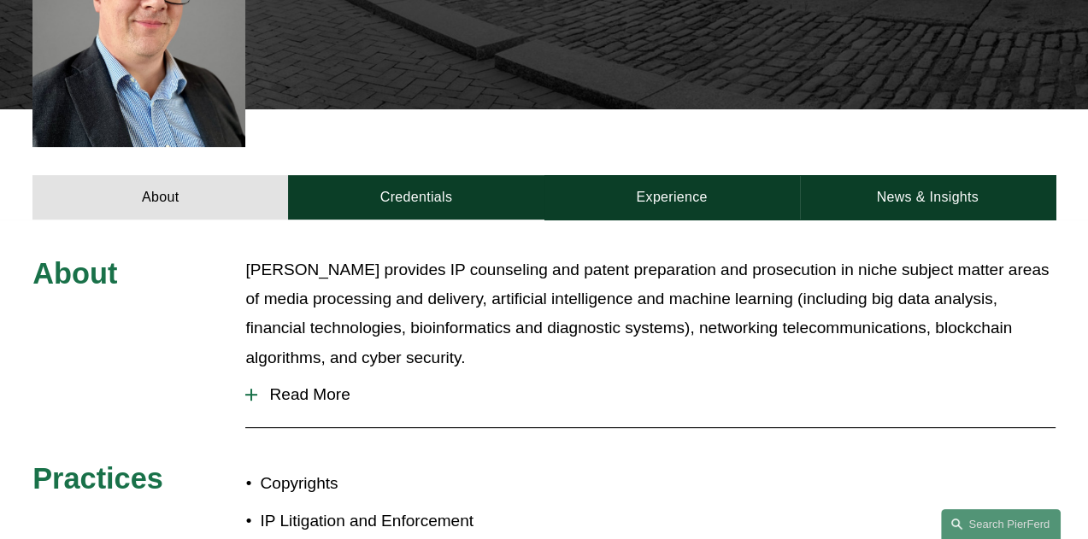
scroll to position [529, 0]
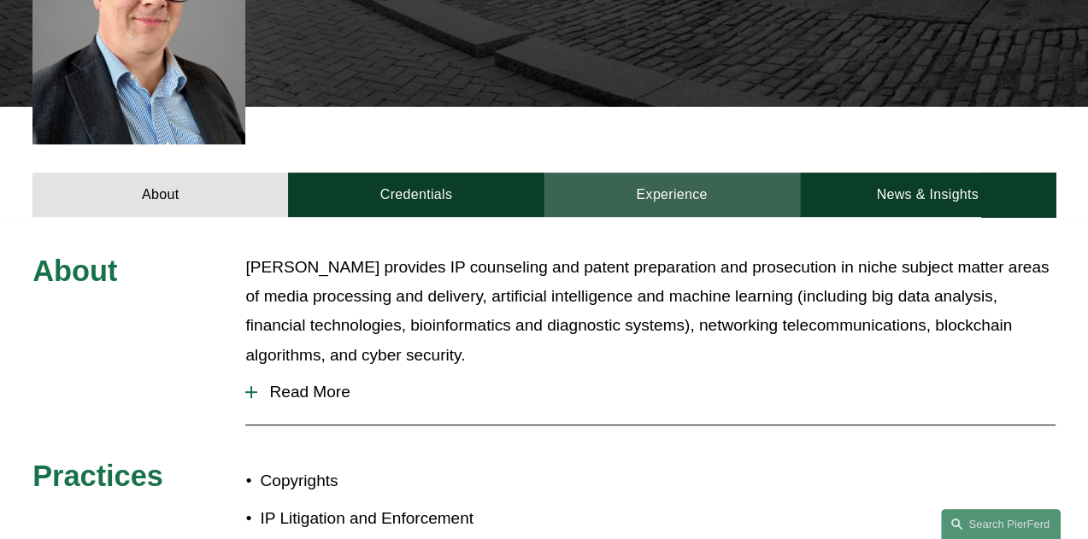
click at [677, 173] on link "Experience" at bounding box center [671, 195] width 255 height 44
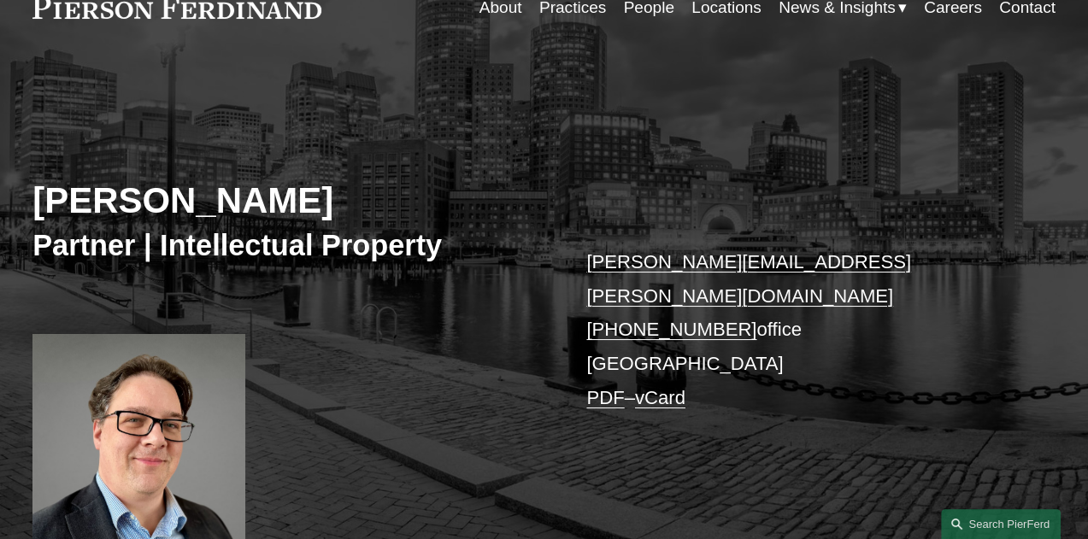
scroll to position [0, 0]
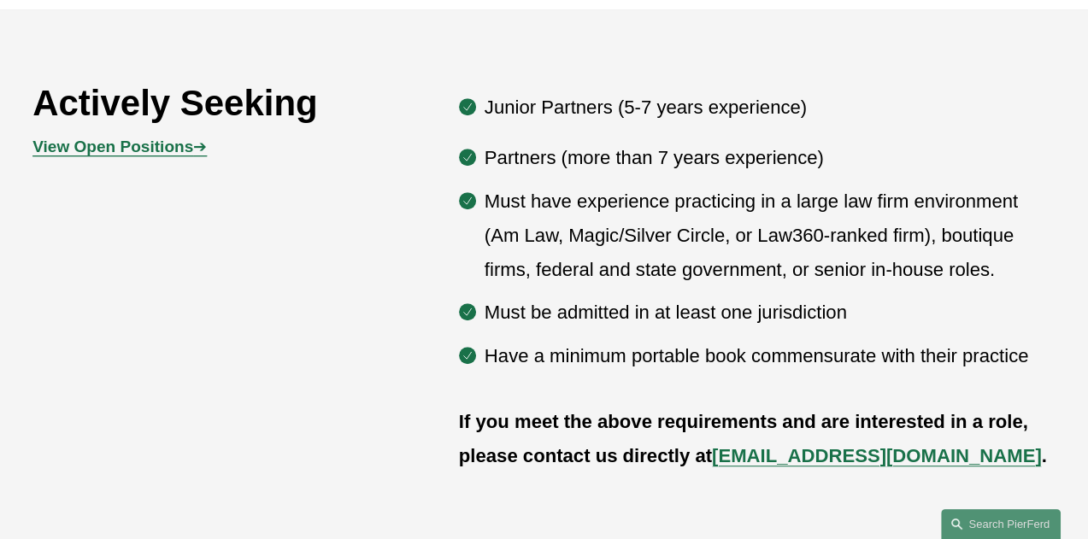
scroll to position [789, 0]
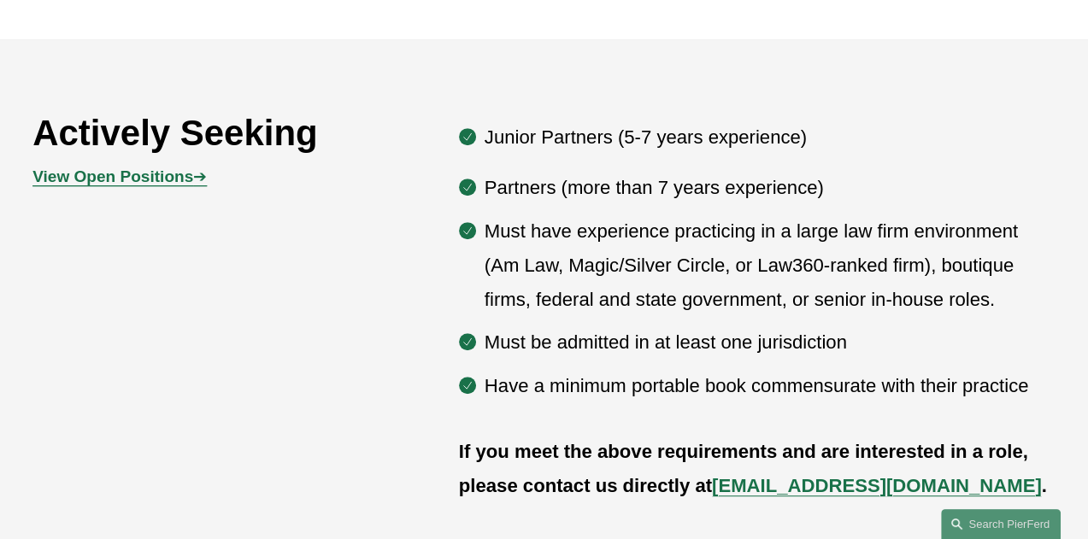
click at [154, 185] on strong "View Open Positions" at bounding box center [112, 176] width 161 height 18
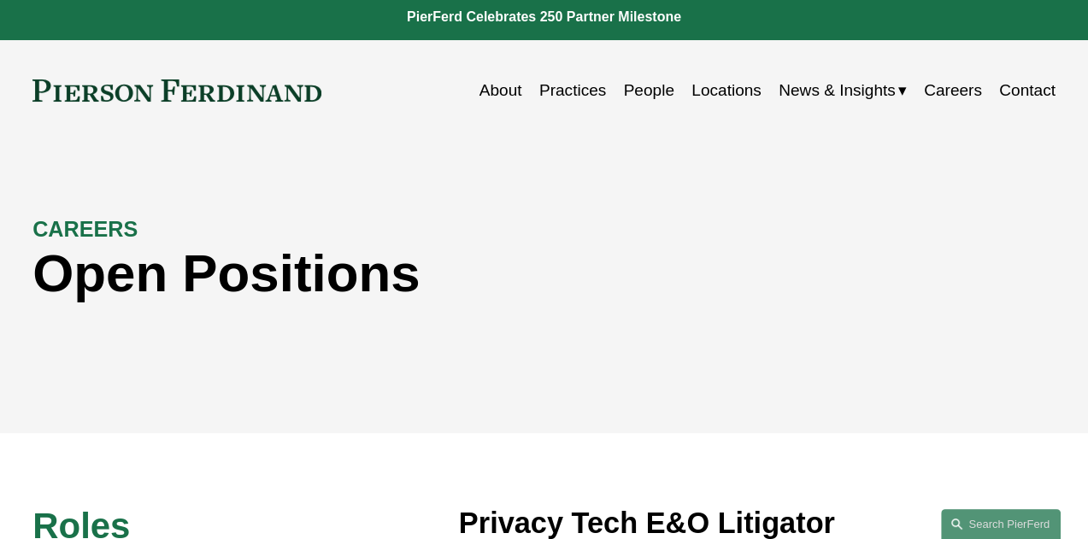
scroll to position [5, 0]
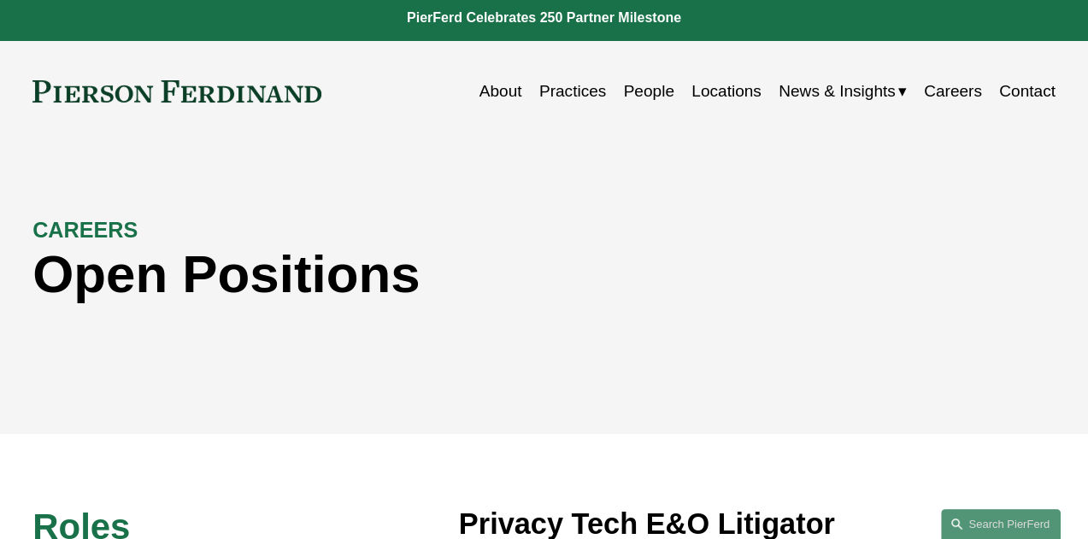
click at [954, 85] on link "Careers" at bounding box center [952, 91] width 58 height 32
